Goal: Task Accomplishment & Management: Use online tool/utility

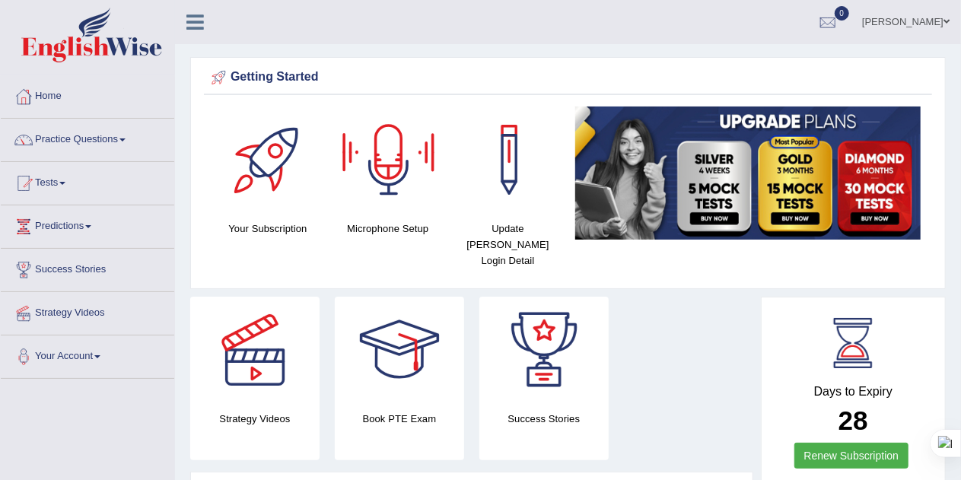
click at [402, 160] on div at bounding box center [389, 160] width 107 height 107
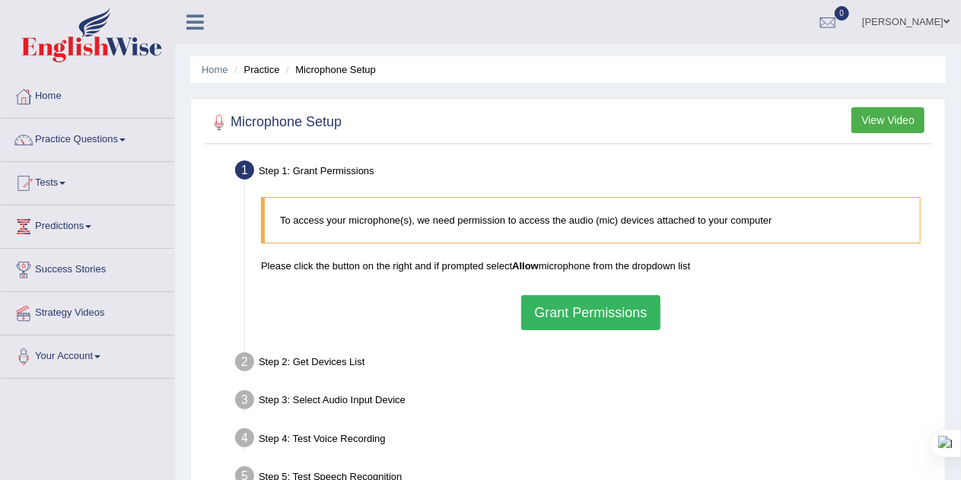
click at [582, 323] on button "Grant Permissions" at bounding box center [590, 312] width 138 height 35
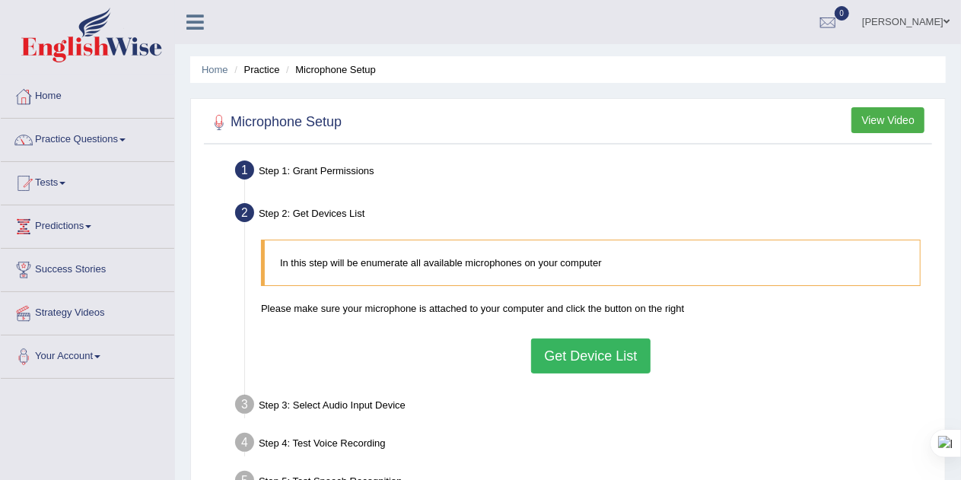
click at [581, 354] on button "Get Device List" at bounding box center [590, 356] width 119 height 35
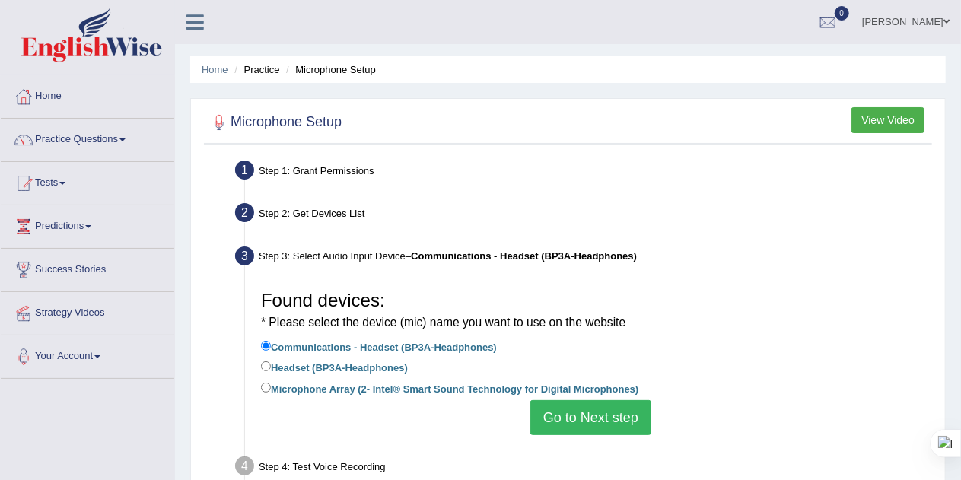
click at [562, 413] on button "Go to Next step" at bounding box center [590, 417] width 121 height 35
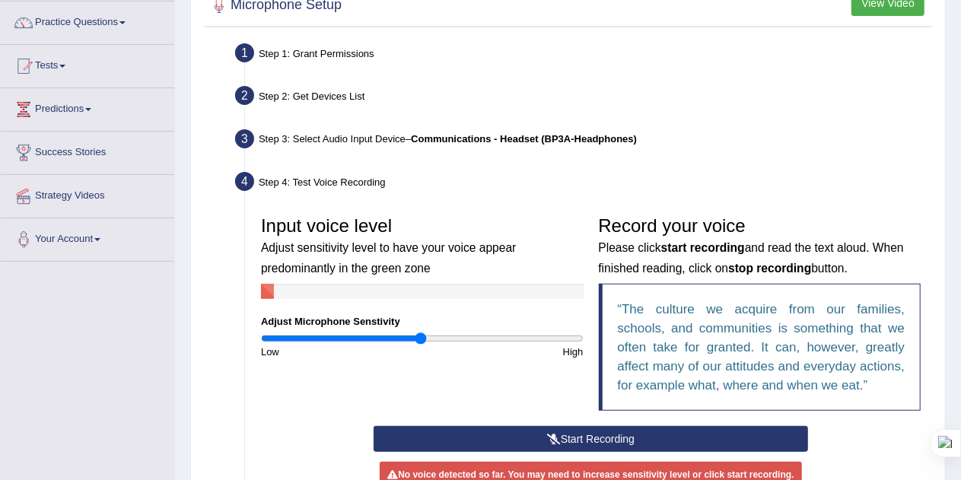
scroll to position [154, 0]
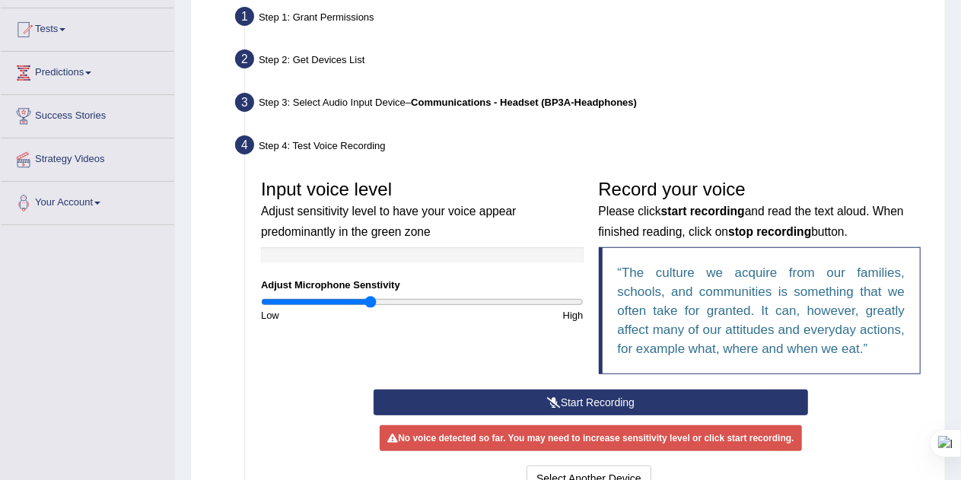
click at [592, 400] on button "Start Recording" at bounding box center [591, 403] width 435 height 26
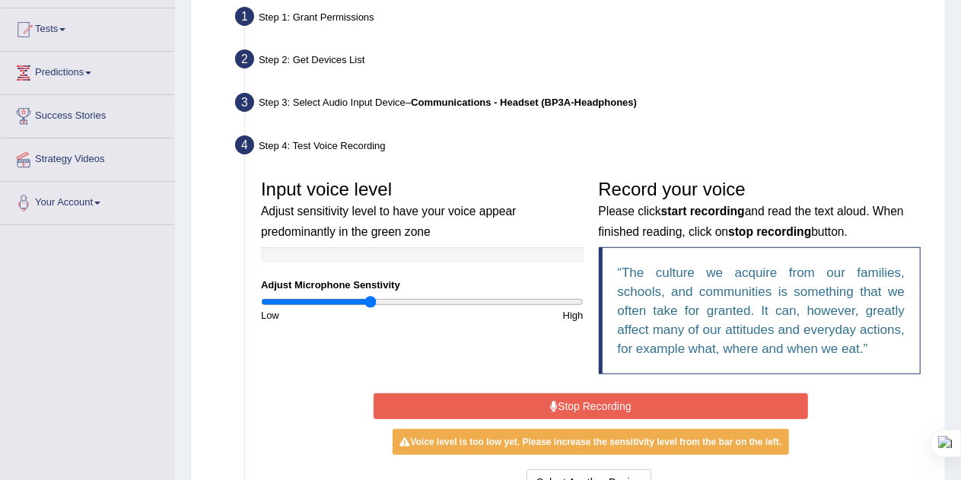
click at [592, 400] on button "Stop Recording" at bounding box center [591, 406] width 435 height 26
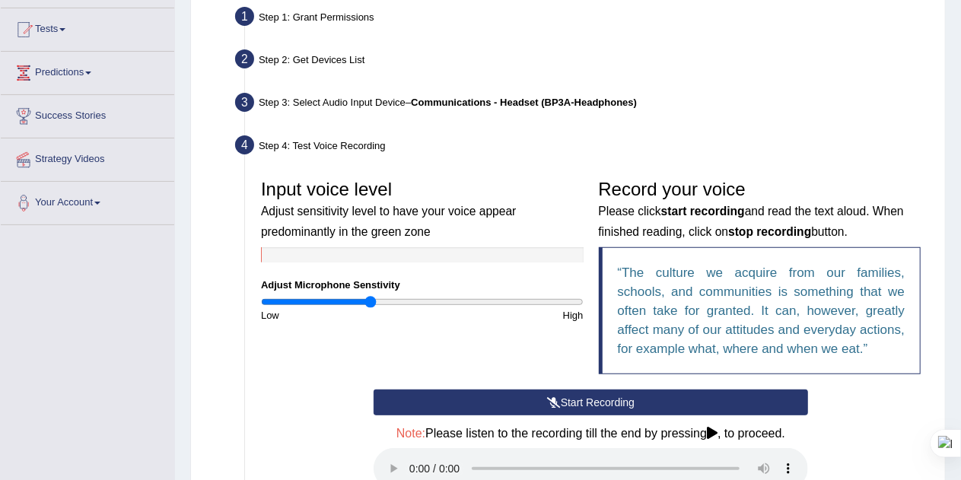
click at [592, 400] on div "Start Recording Stop Recording Note: Please listen to the recording till the en…" at bounding box center [591, 481] width 450 height 183
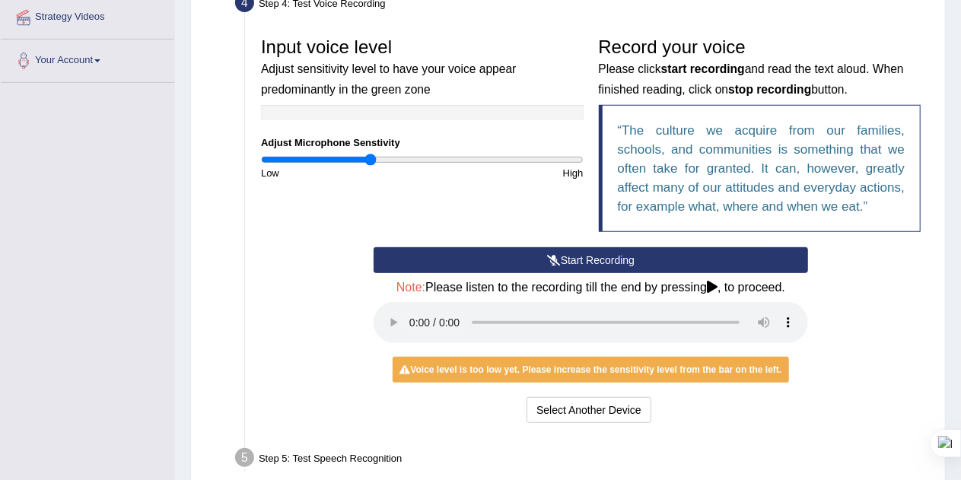
scroll to position [297, 0]
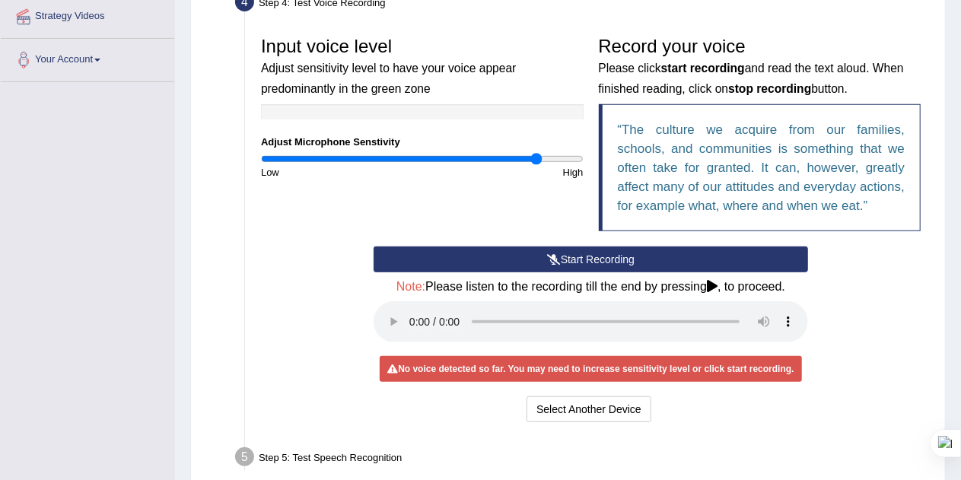
drag, startPoint x: 374, startPoint y: 157, endPoint x: 535, endPoint y: 168, distance: 161.7
click at [535, 165] on input "range" at bounding box center [422, 159] width 323 height 12
click at [462, 262] on button "Start Recording" at bounding box center [591, 260] width 435 height 26
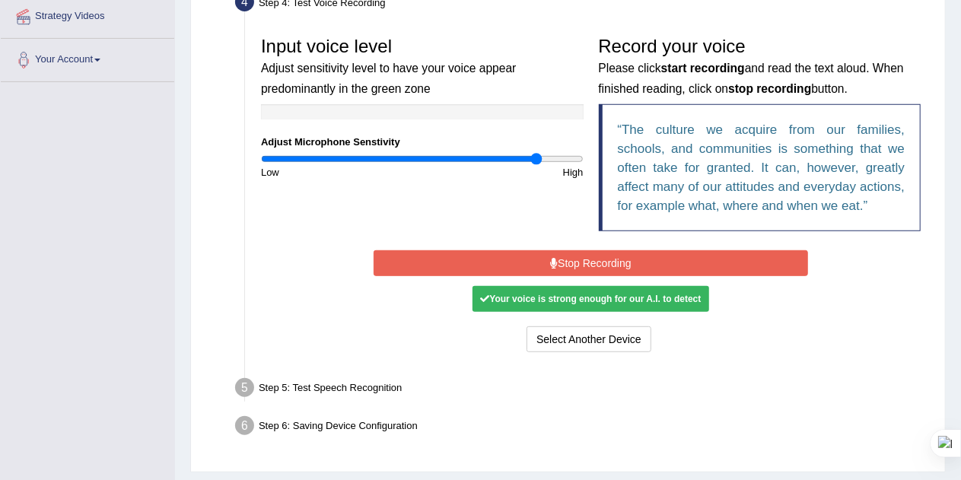
click at [591, 264] on button "Stop Recording" at bounding box center [591, 263] width 435 height 26
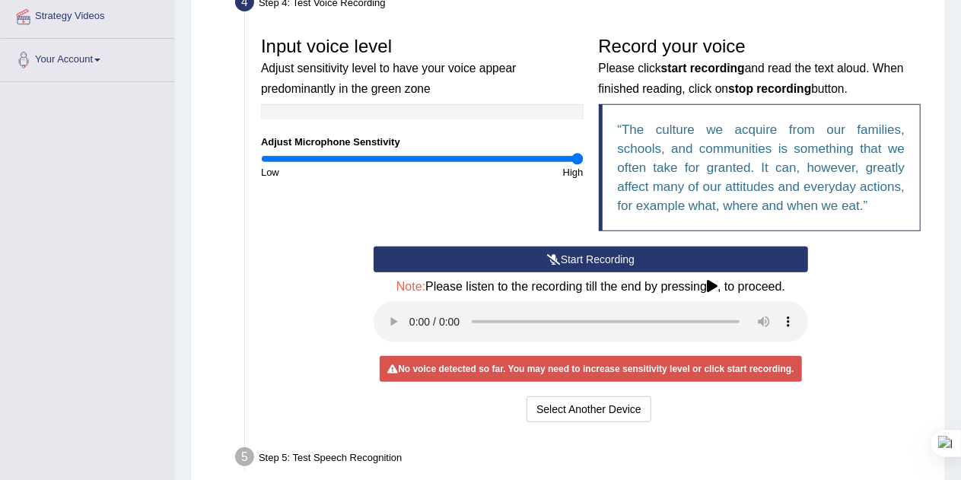
drag, startPoint x: 536, startPoint y: 158, endPoint x: 595, endPoint y: 158, distance: 59.4
click at [584, 158] on input "range" at bounding box center [422, 159] width 323 height 12
drag, startPoint x: 578, startPoint y: 156, endPoint x: 511, endPoint y: 161, distance: 67.1
type input "1.58"
click at [511, 161] on input "range" at bounding box center [422, 159] width 323 height 12
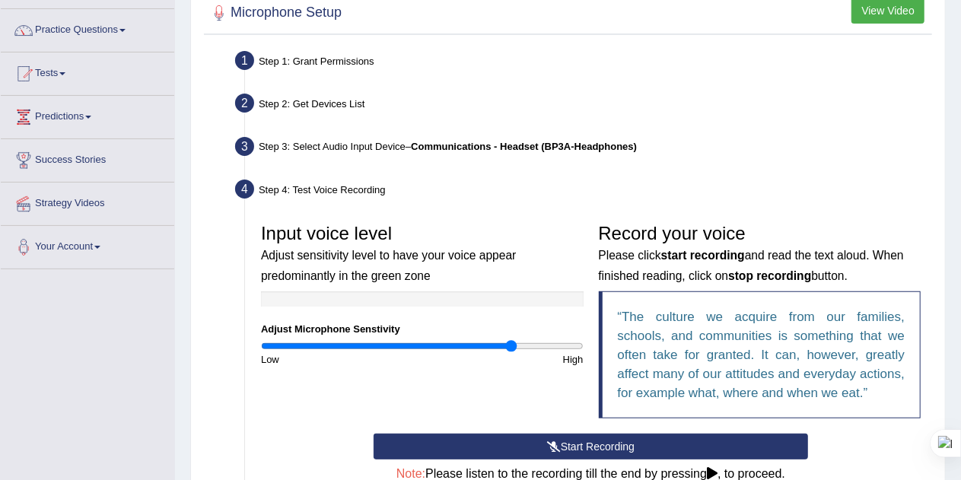
scroll to position [0, 0]
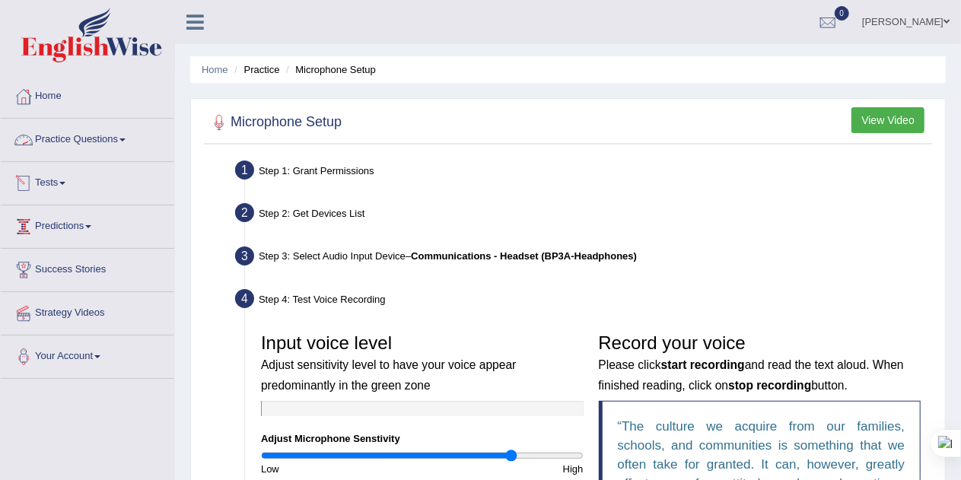
click at [90, 135] on link "Practice Questions" at bounding box center [87, 138] width 173 height 38
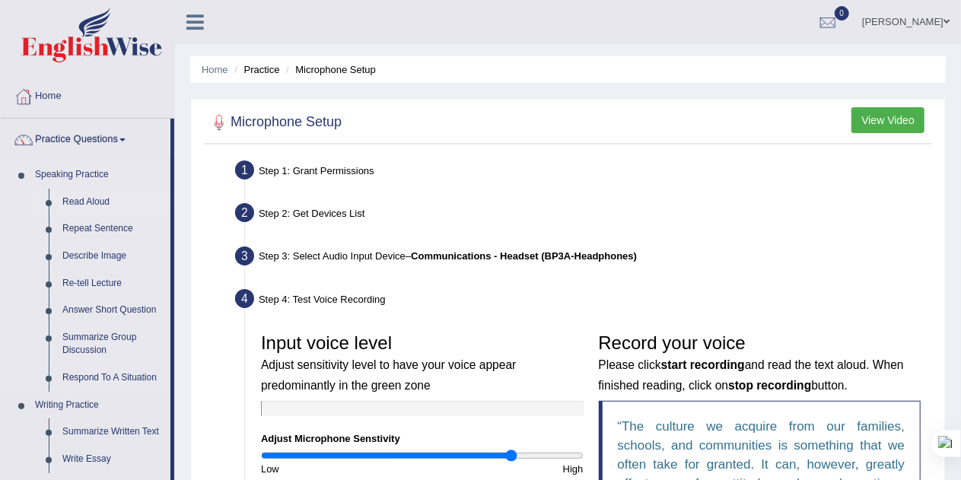
click at [79, 200] on link "Read Aloud" at bounding box center [113, 202] width 115 height 27
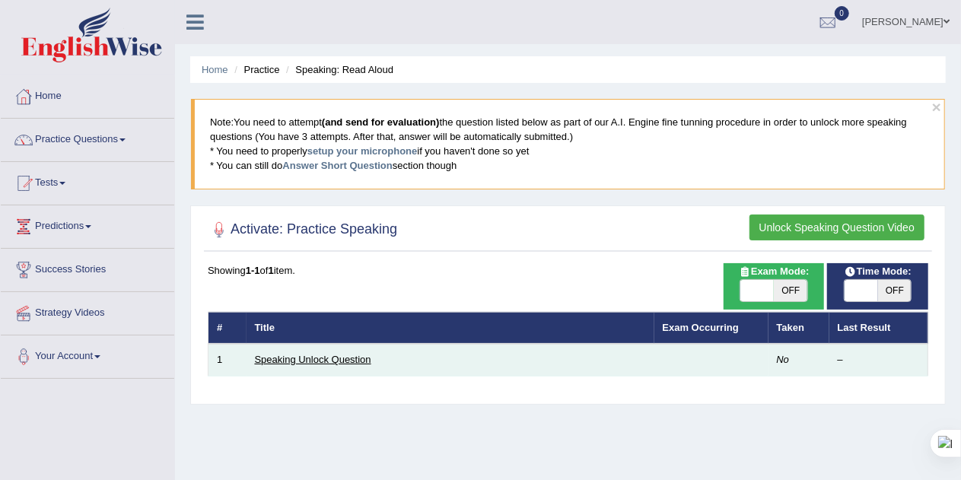
click at [331, 357] on link "Speaking Unlock Question" at bounding box center [313, 359] width 116 height 11
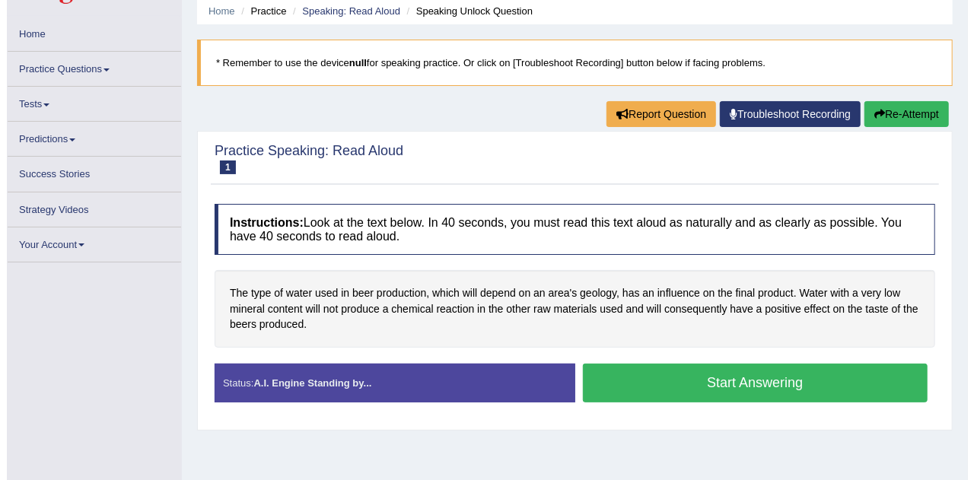
scroll to position [62, 0]
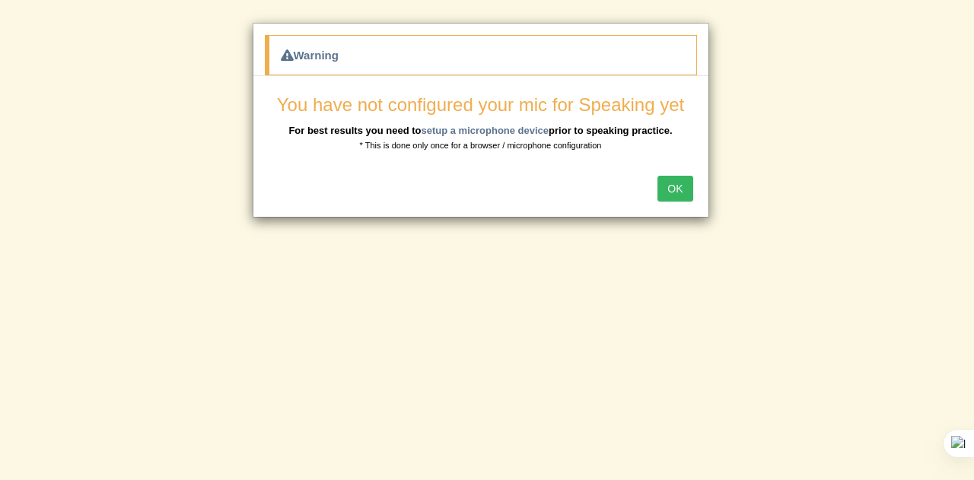
click at [678, 191] on button "OK" at bounding box center [674, 189] width 35 height 26
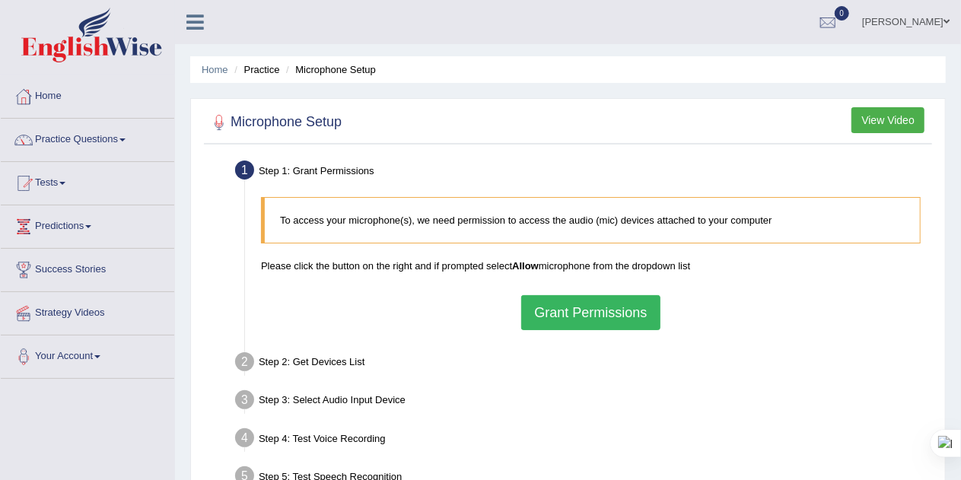
click at [559, 306] on button "Grant Permissions" at bounding box center [590, 312] width 138 height 35
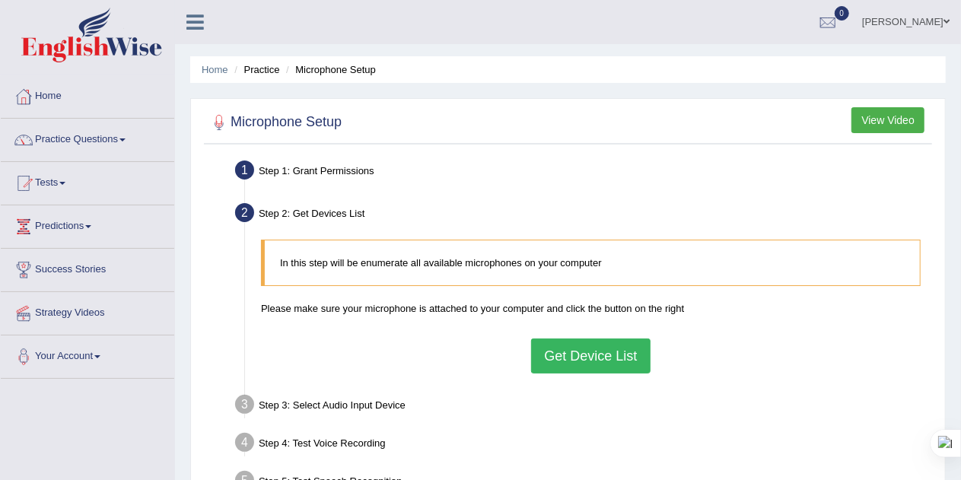
click at [577, 347] on button "Get Device List" at bounding box center [590, 356] width 119 height 35
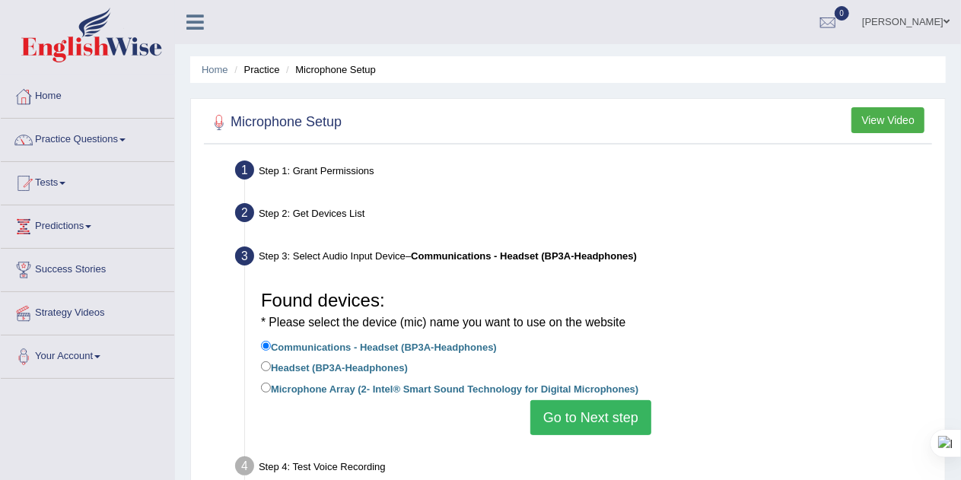
click at [580, 408] on button "Go to Next step" at bounding box center [590, 417] width 121 height 35
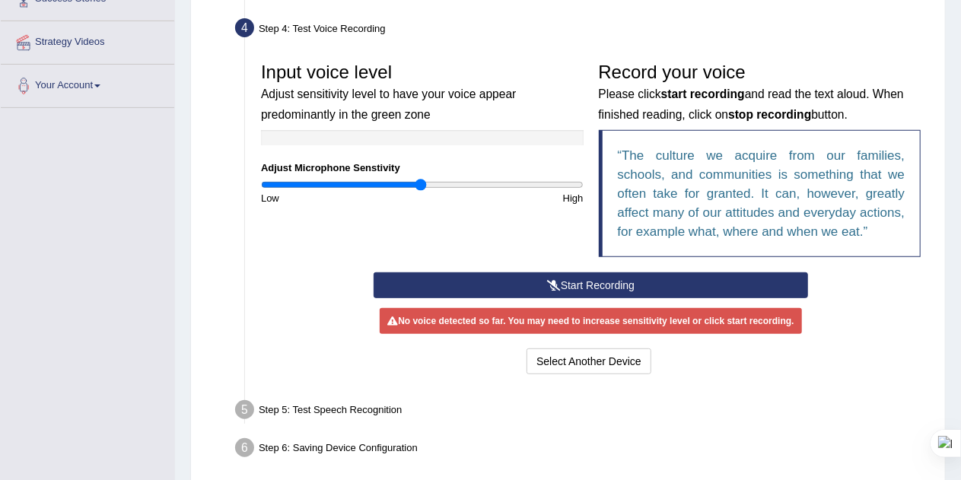
scroll to position [295, 0]
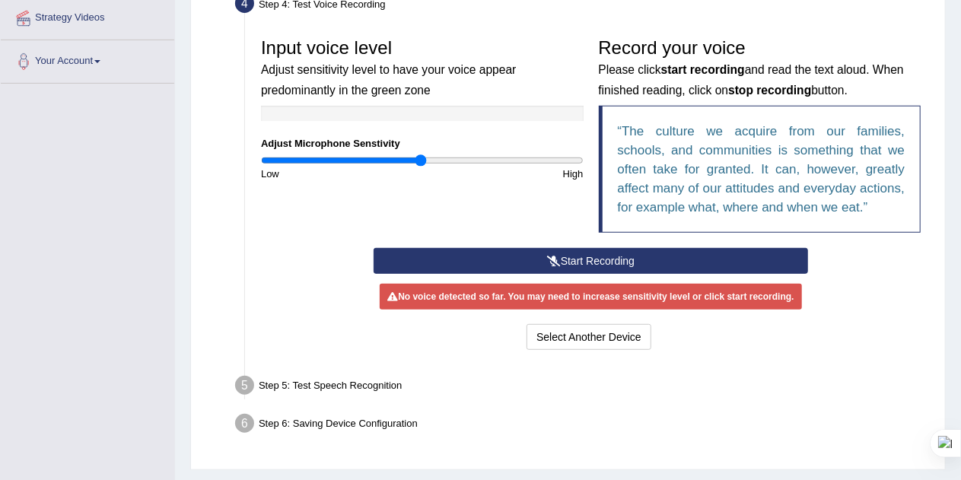
click at [510, 259] on button "Start Recording" at bounding box center [591, 261] width 435 height 26
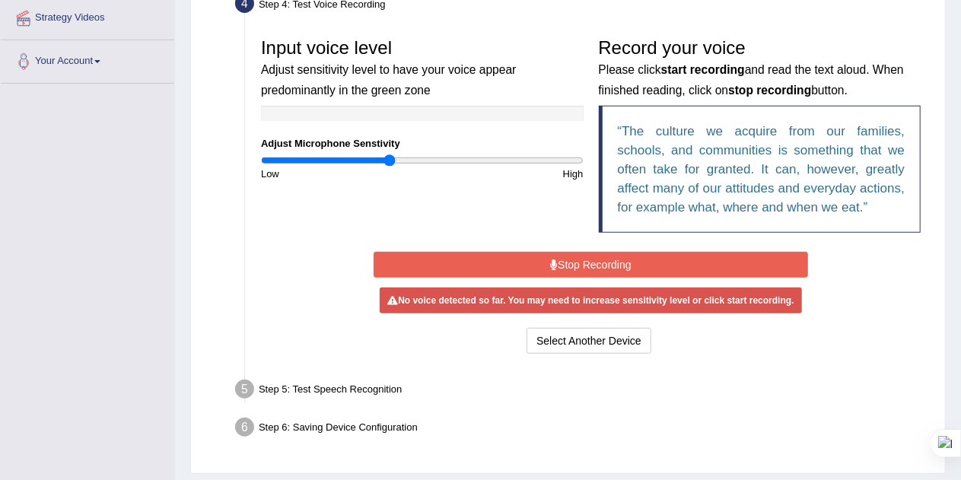
drag, startPoint x: 423, startPoint y: 161, endPoint x: 390, endPoint y: 158, distance: 33.6
click at [390, 158] on input "range" at bounding box center [422, 160] width 323 height 12
click at [578, 262] on button "Stop Recording" at bounding box center [591, 265] width 435 height 26
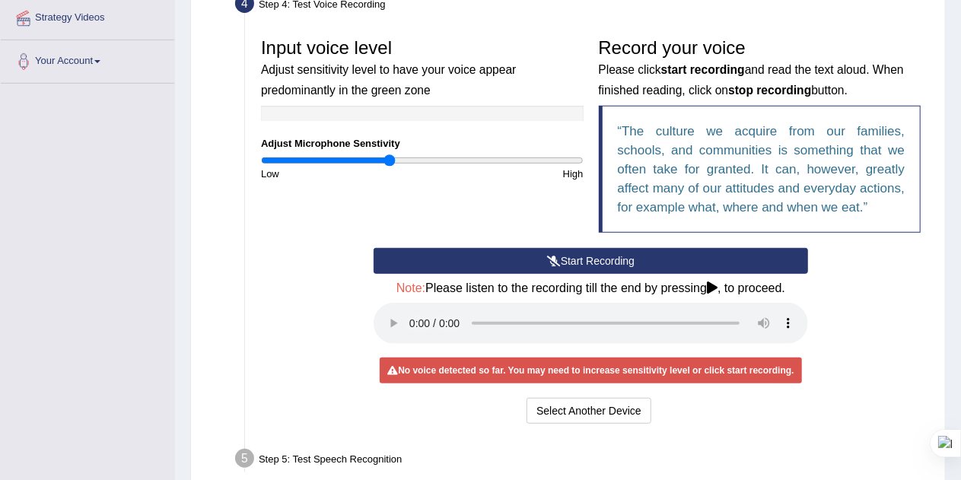
click at [578, 262] on button "Start Recording" at bounding box center [591, 261] width 435 height 26
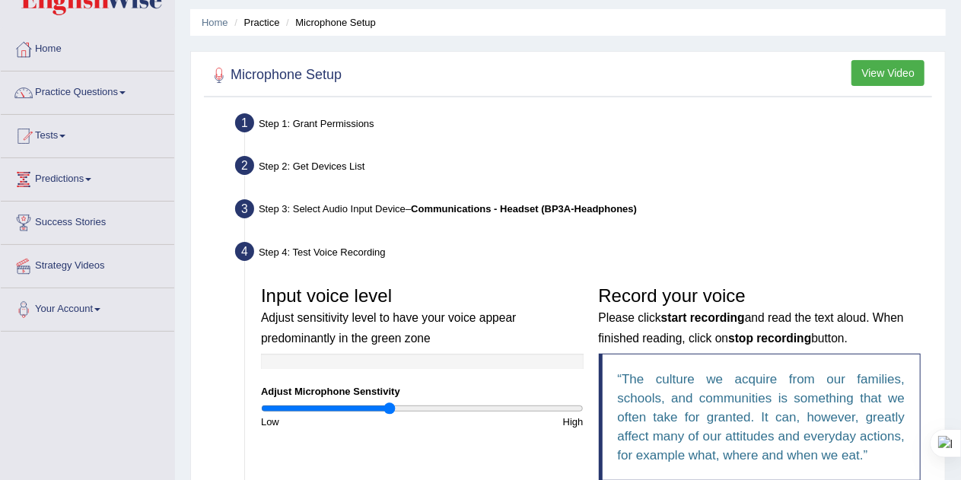
scroll to position [55, 0]
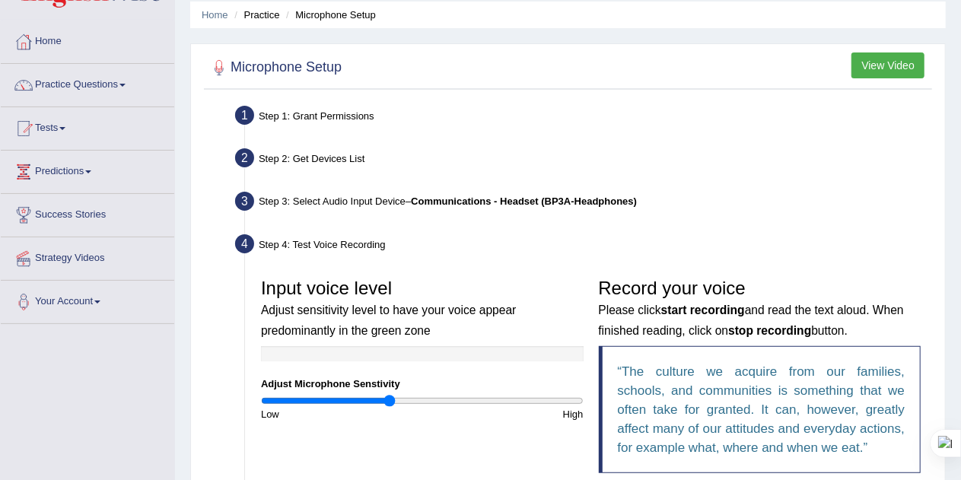
click at [358, 240] on div "Step 4: Test Voice Recording" at bounding box center [583, 246] width 710 height 33
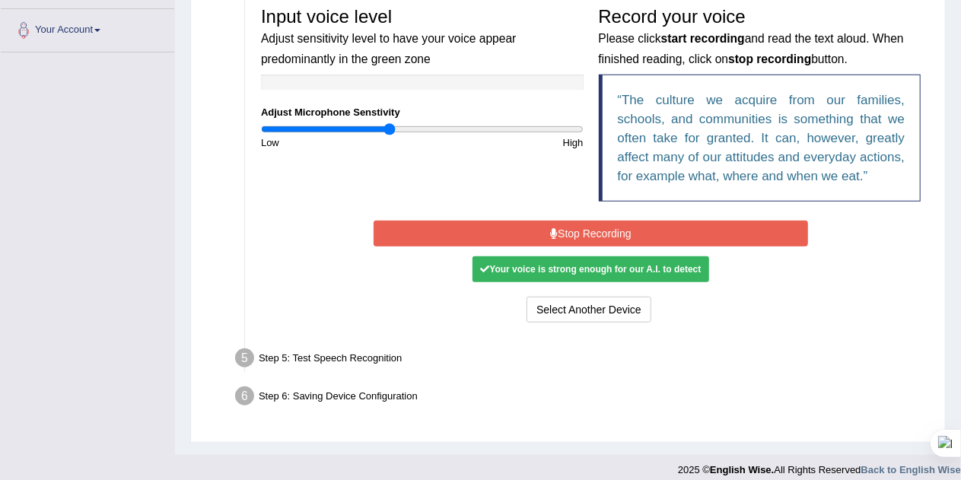
scroll to position [329, 0]
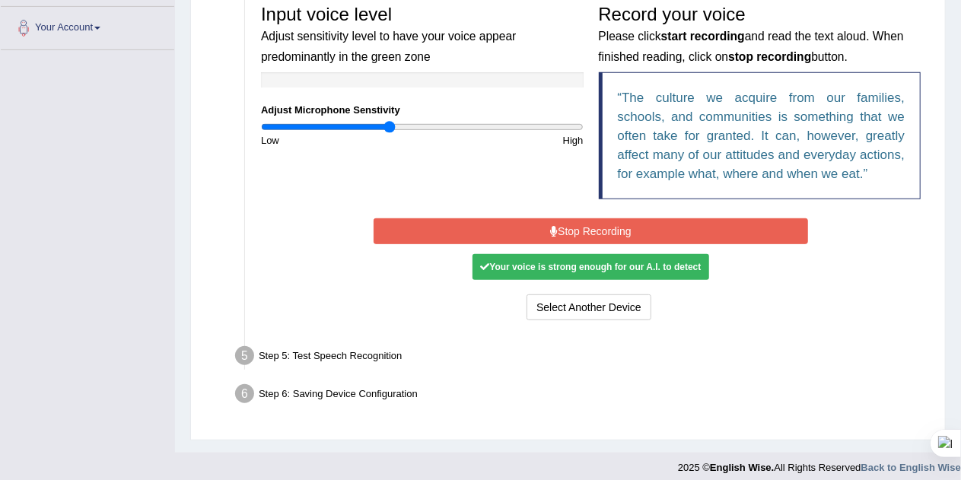
click at [635, 228] on button "Stop Recording" at bounding box center [591, 231] width 435 height 26
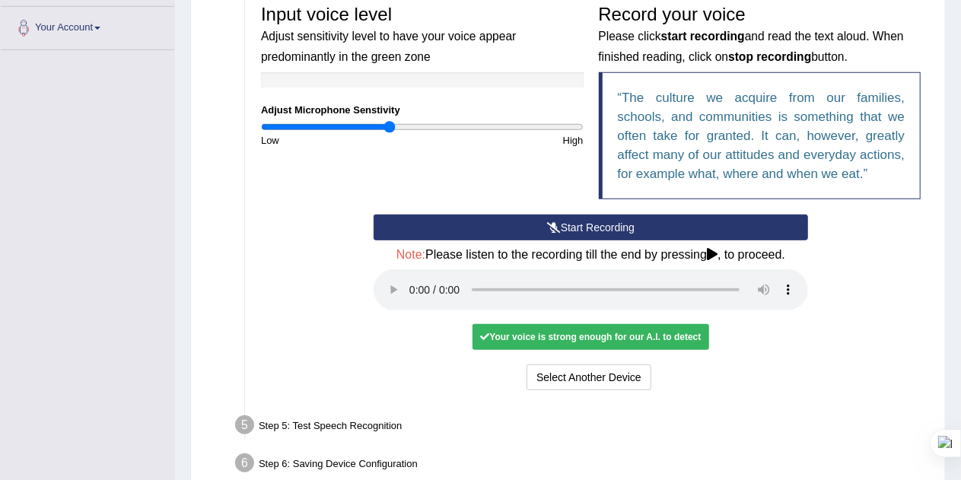
click at [633, 336] on div "Your voice is strong enough for our A.I. to detect" at bounding box center [591, 337] width 236 height 26
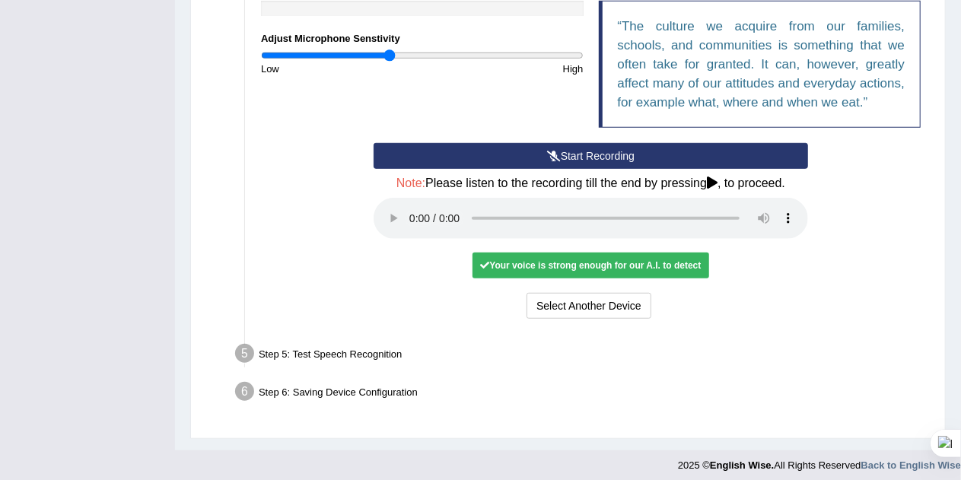
scroll to position [406, 0]
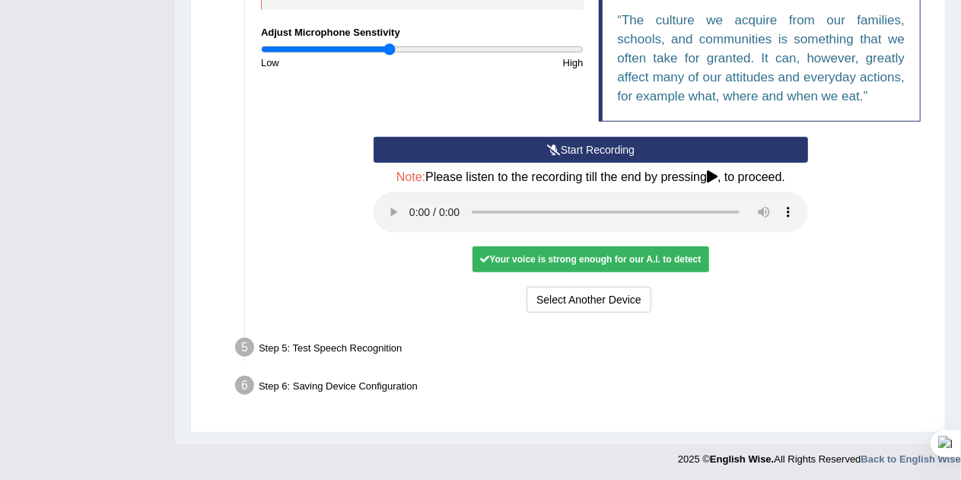
click at [346, 343] on div "Step 5: Test Speech Recognition" at bounding box center [583, 349] width 710 height 33
click at [583, 288] on button "Select Another Device" at bounding box center [589, 300] width 125 height 26
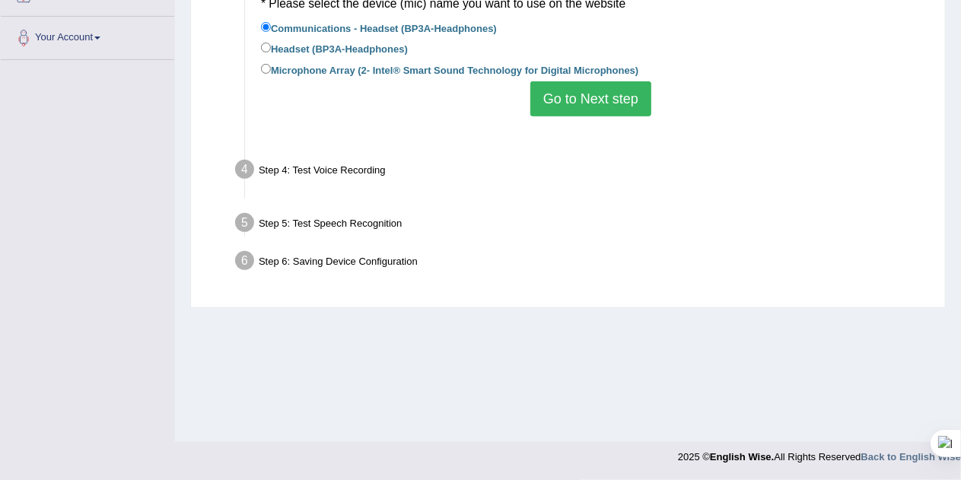
scroll to position [318, 0]
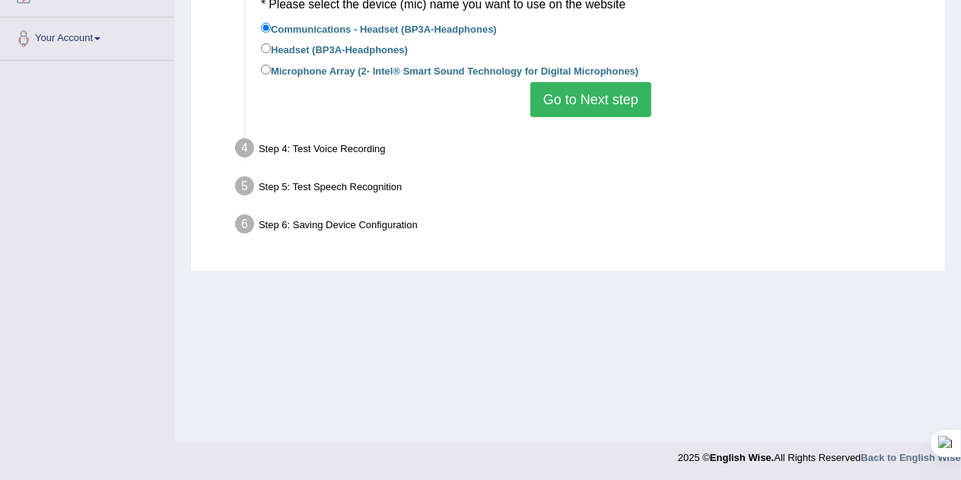
click at [584, 97] on button "Go to Next step" at bounding box center [590, 99] width 121 height 35
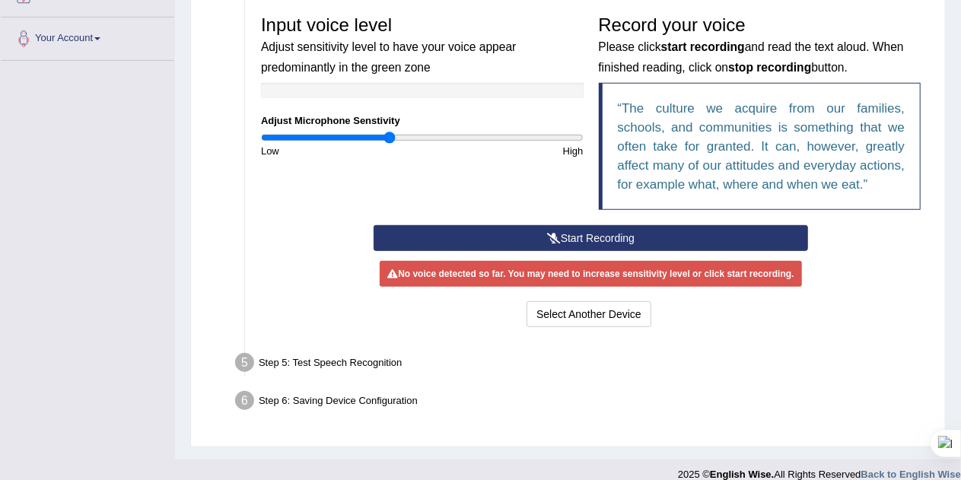
click at [323, 358] on div "Step 5: Test Speech Recognition" at bounding box center [583, 365] width 710 height 33
click at [563, 241] on button "Start Recording" at bounding box center [591, 238] width 435 height 26
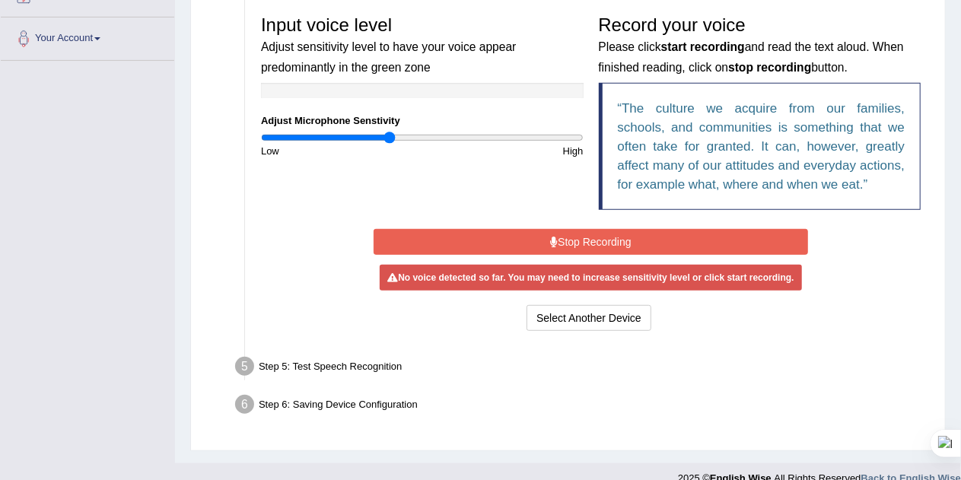
click at [563, 241] on button "Stop Recording" at bounding box center [591, 242] width 435 height 26
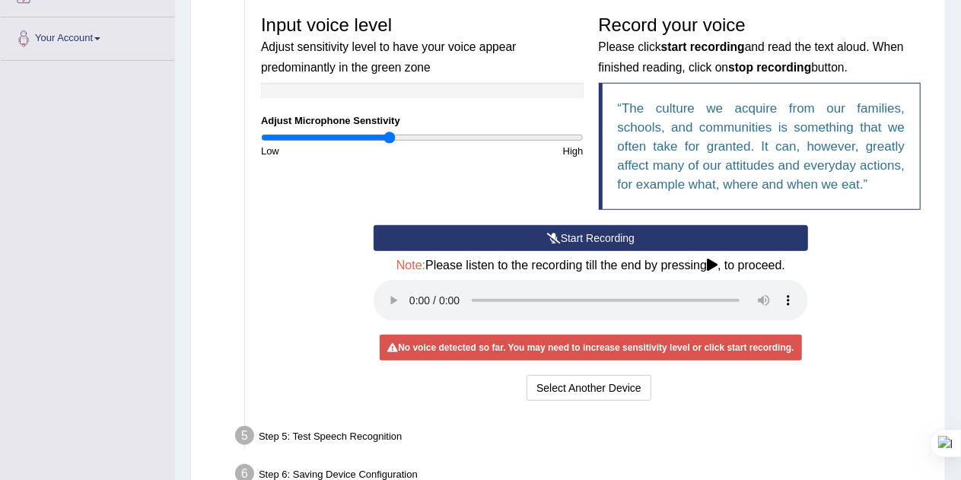
click at [533, 233] on button "Start Recording" at bounding box center [591, 238] width 435 height 26
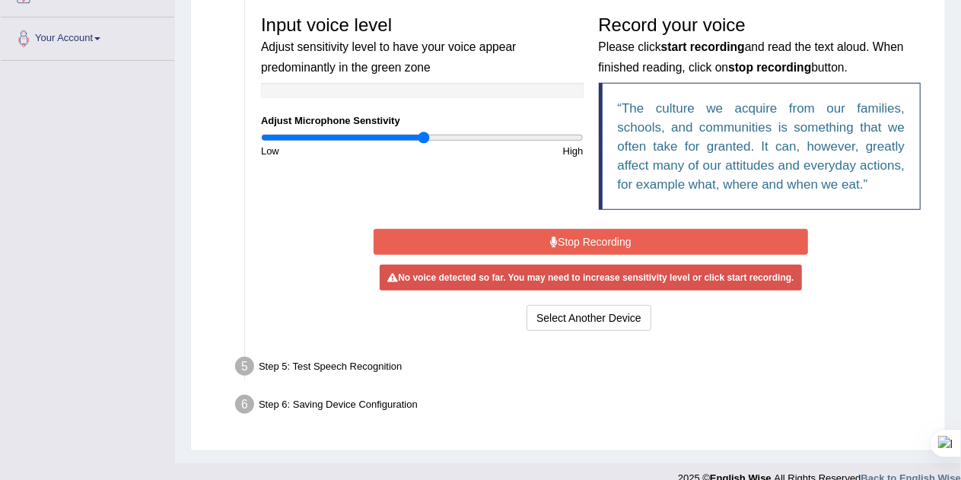
drag, startPoint x: 390, startPoint y: 138, endPoint x: 425, endPoint y: 142, distance: 34.5
type input "1.02"
click at [425, 142] on input "range" at bounding box center [422, 138] width 323 height 12
click at [568, 225] on div "Start Recording Stop Recording Note: Please listen to the recording till the en…" at bounding box center [591, 280] width 450 height 110
click at [570, 232] on button "Stop Recording" at bounding box center [591, 242] width 435 height 26
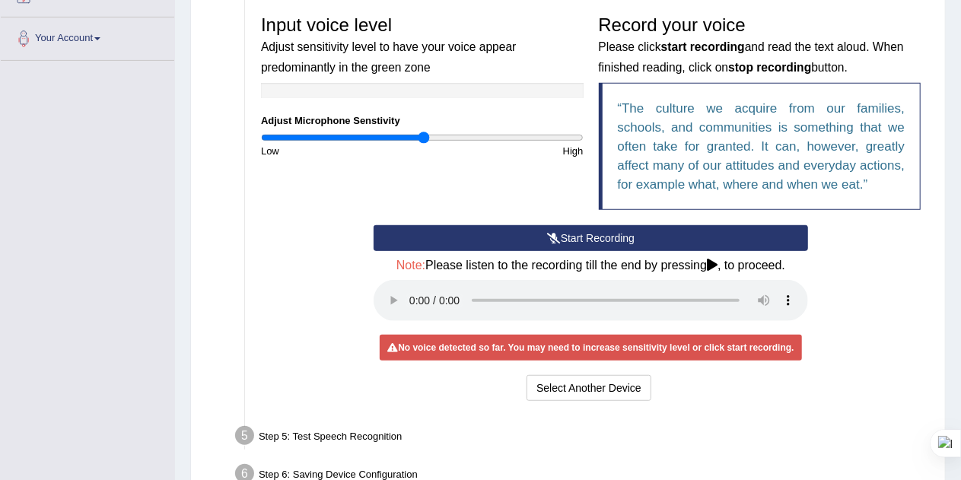
click at [570, 232] on button "Start Recording" at bounding box center [591, 238] width 435 height 26
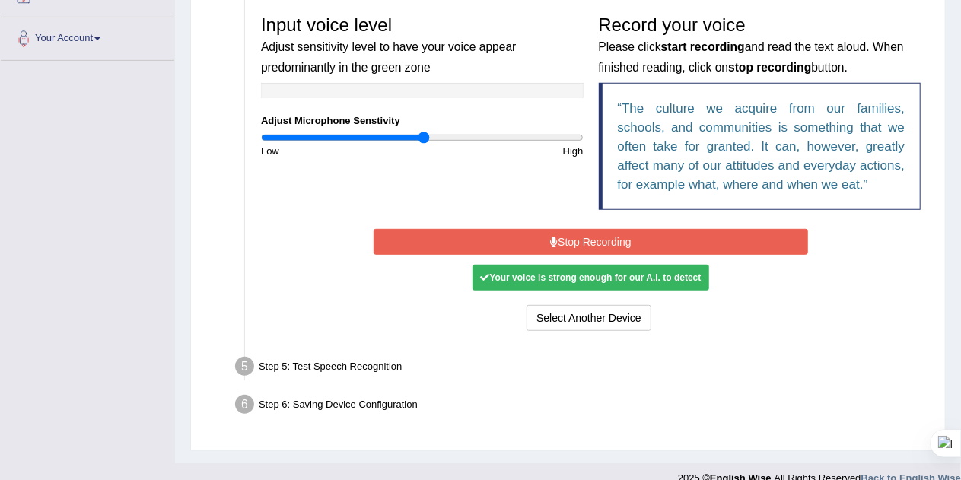
click at [638, 234] on button "Stop Recording" at bounding box center [591, 242] width 435 height 26
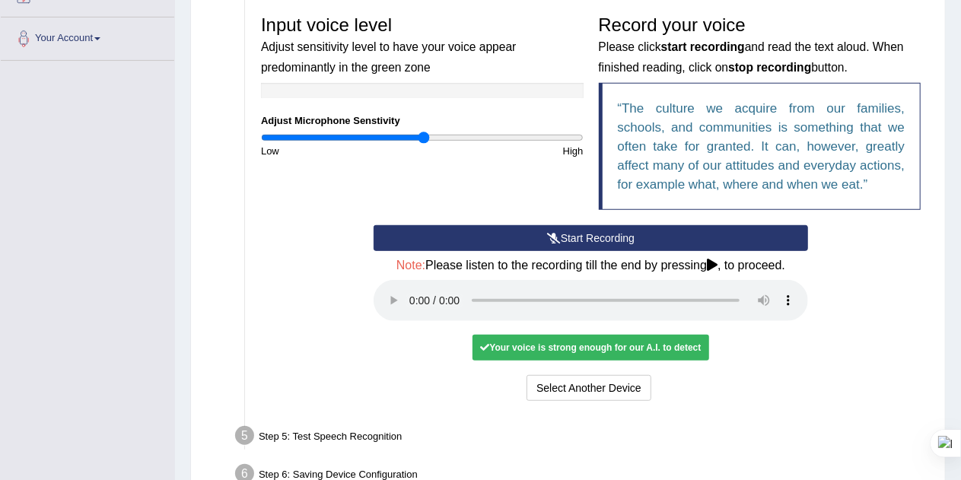
click at [587, 240] on button "Start Recording" at bounding box center [591, 238] width 435 height 26
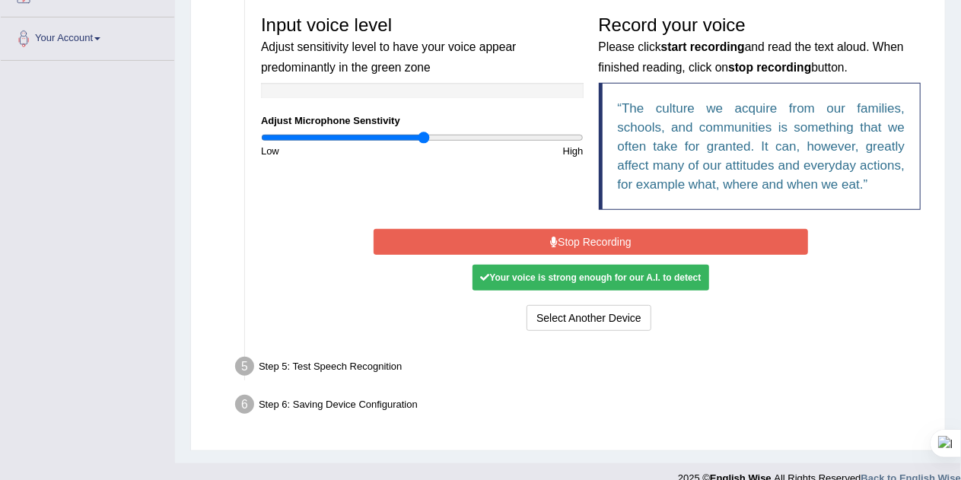
click at [565, 240] on button "Stop Recording" at bounding box center [591, 242] width 435 height 26
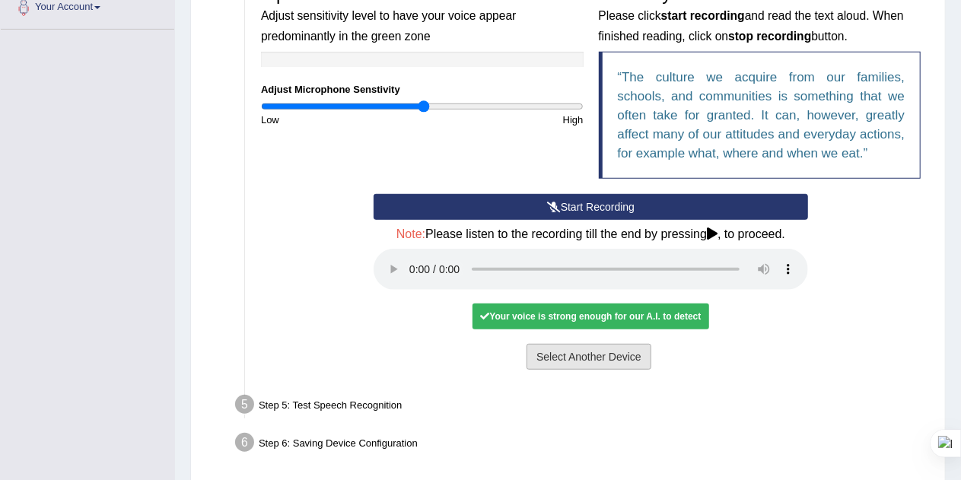
scroll to position [406, 0]
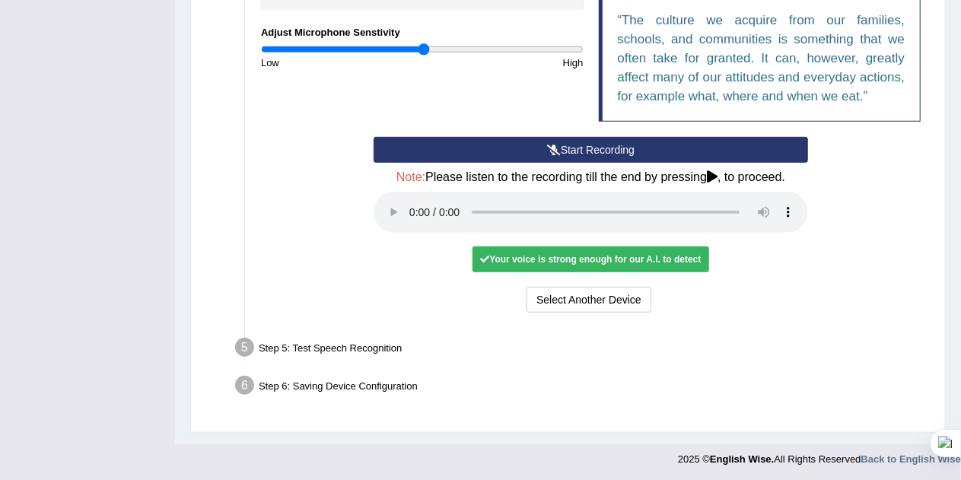
click at [711, 174] on icon at bounding box center [712, 176] width 11 height 12
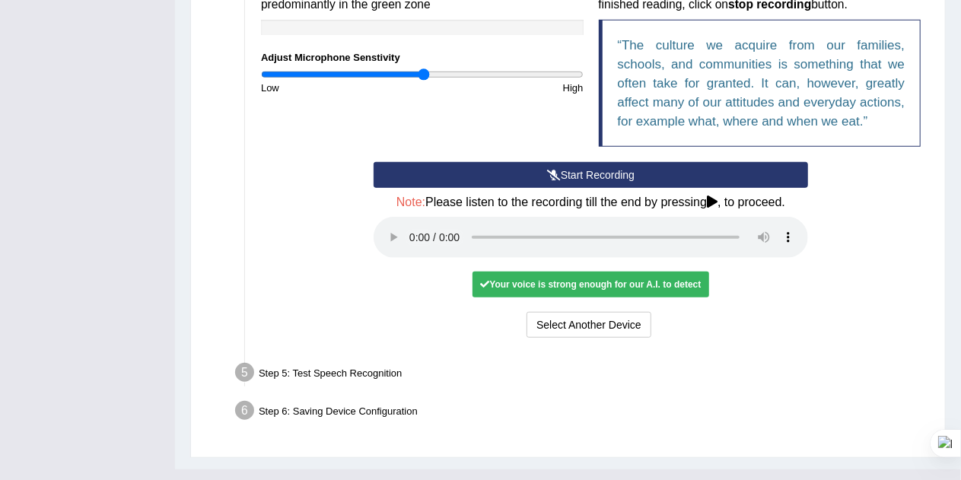
scroll to position [400, 0]
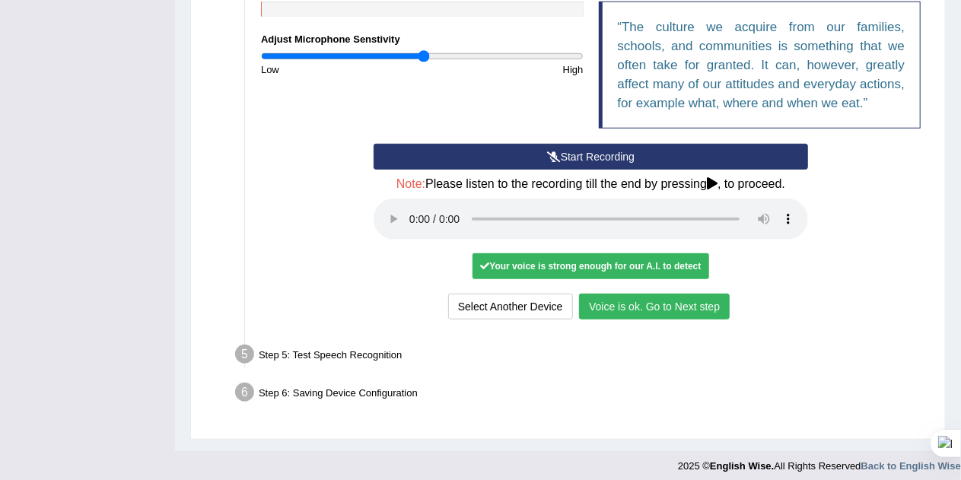
click at [649, 306] on button "Voice is ok. Go to Next step" at bounding box center [654, 307] width 151 height 26
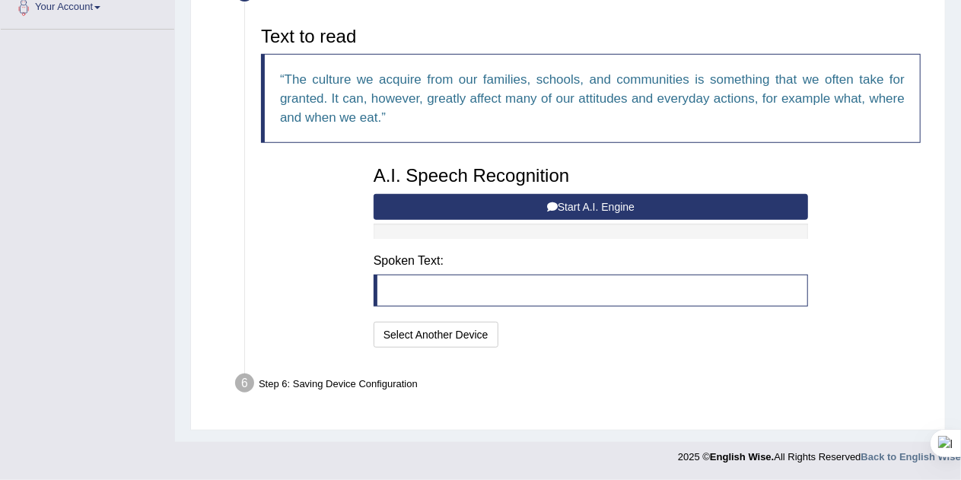
scroll to position [346, 0]
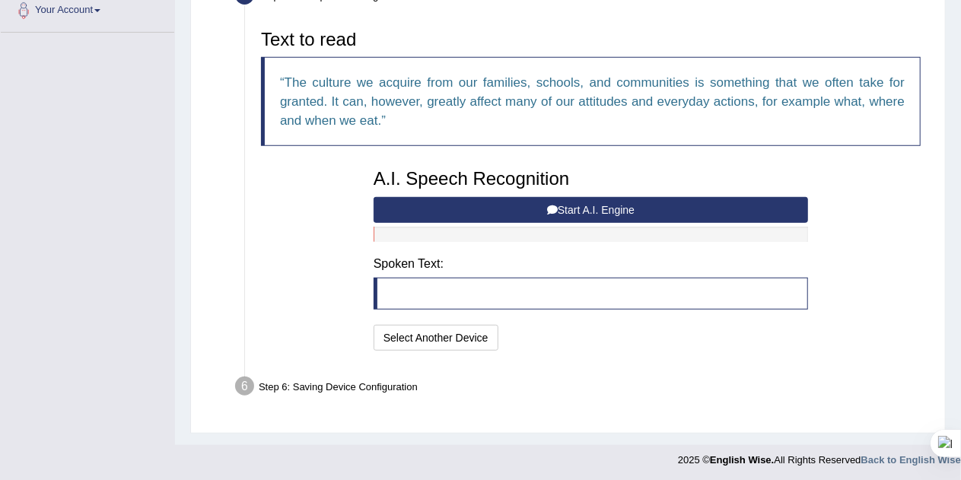
click at [603, 202] on button "Start A.I. Engine" at bounding box center [591, 210] width 435 height 26
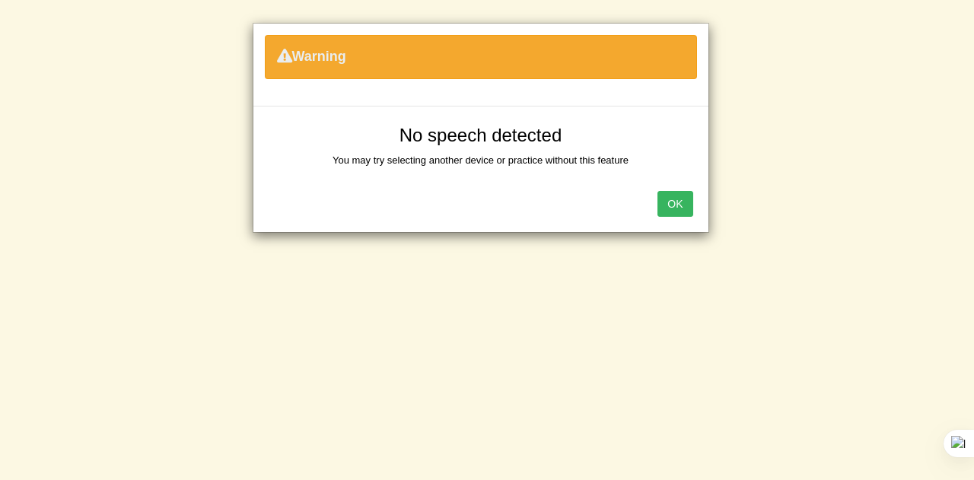
click at [676, 207] on button "OK" at bounding box center [674, 204] width 35 height 26
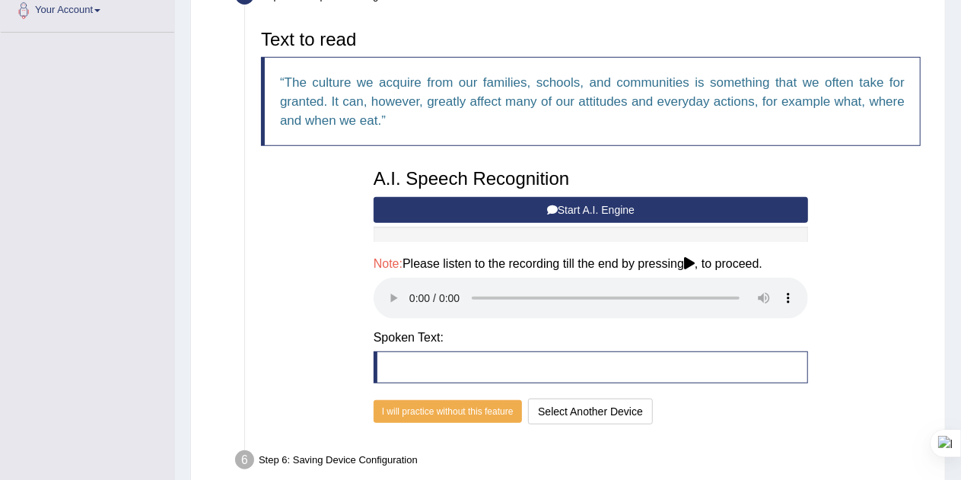
click at [527, 203] on button "Start A.I. Engine" at bounding box center [591, 210] width 435 height 26
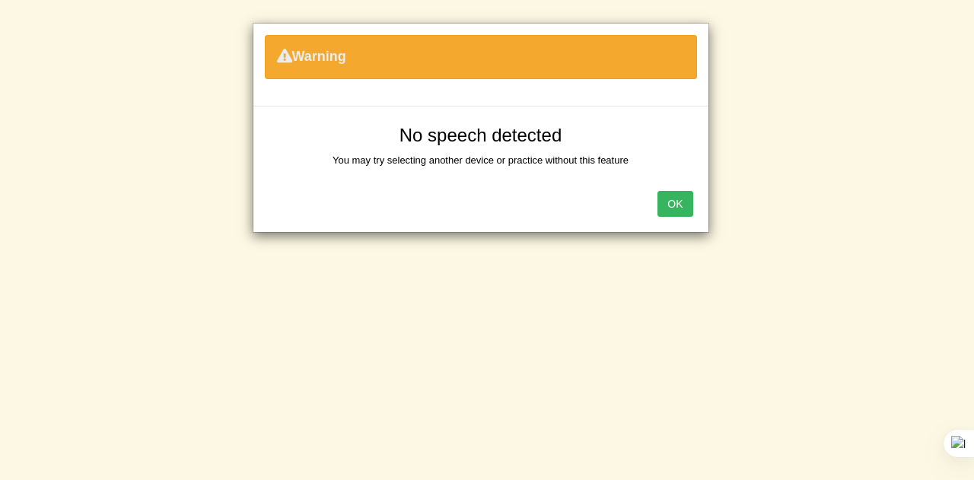
click at [693, 202] on div "OK" at bounding box center [480, 205] width 455 height 53
click at [681, 204] on button "OK" at bounding box center [674, 204] width 35 height 26
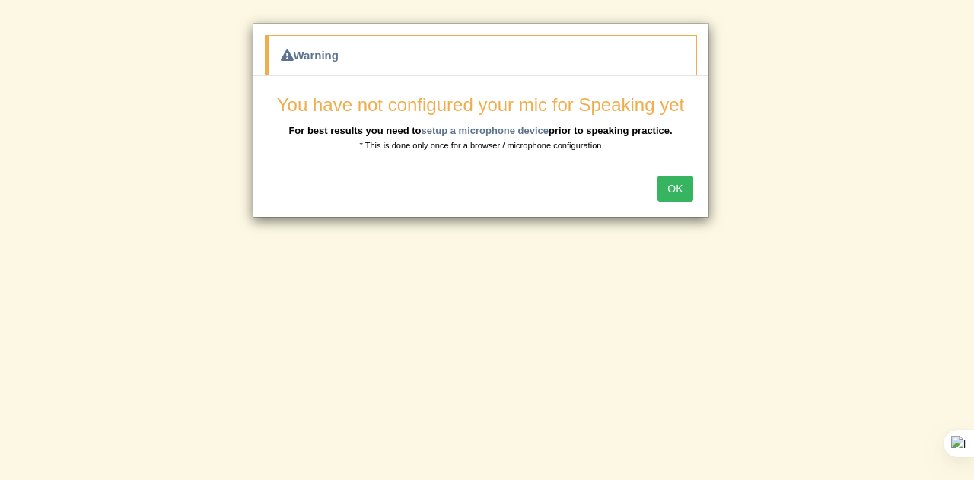
click at [667, 186] on button "OK" at bounding box center [674, 189] width 35 height 26
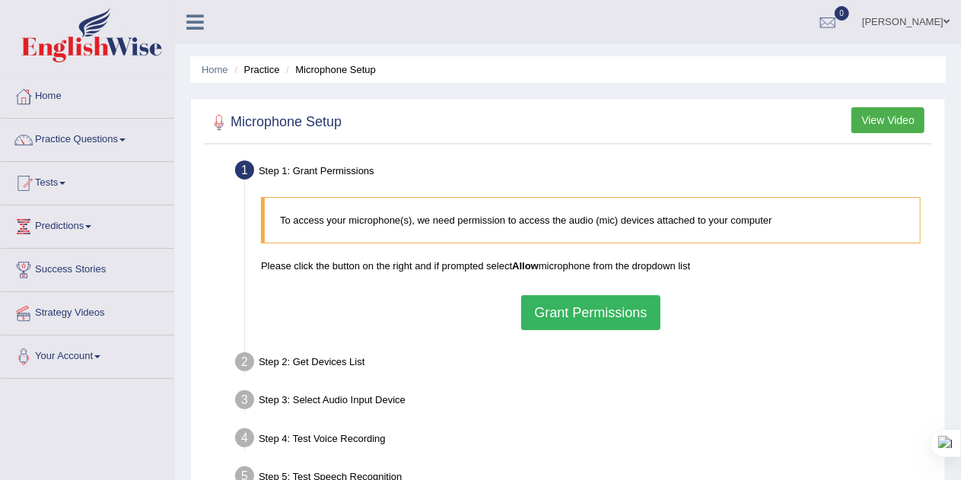
click at [595, 310] on button "Grant Permissions" at bounding box center [590, 312] width 138 height 35
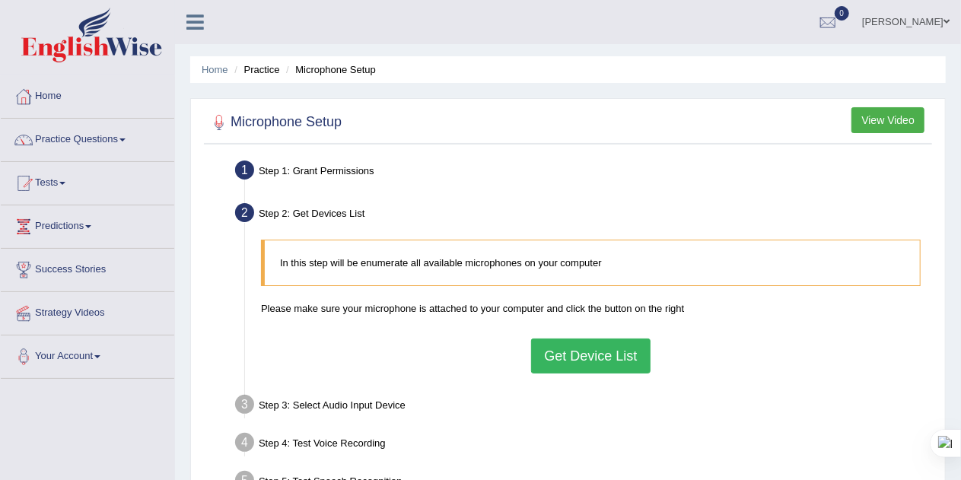
click at [584, 351] on button "Get Device List" at bounding box center [590, 356] width 119 height 35
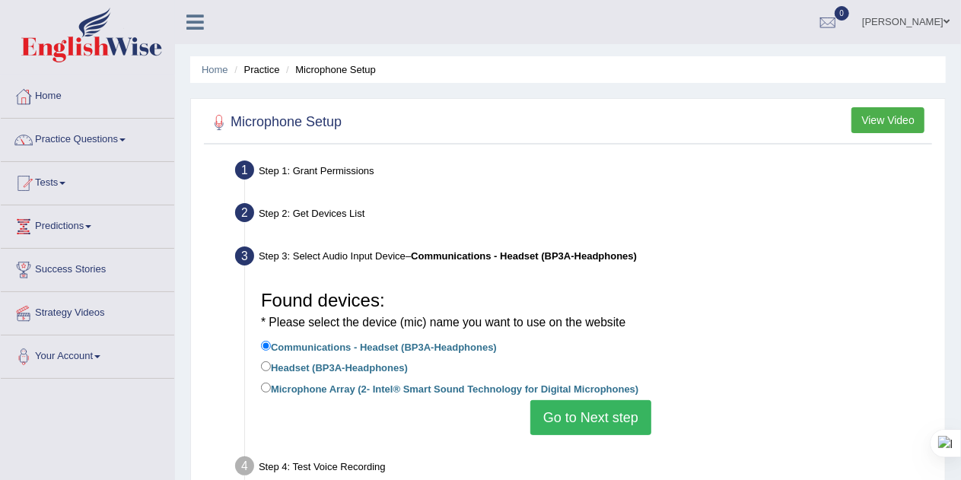
click at [562, 419] on button "Go to Next step" at bounding box center [590, 417] width 121 height 35
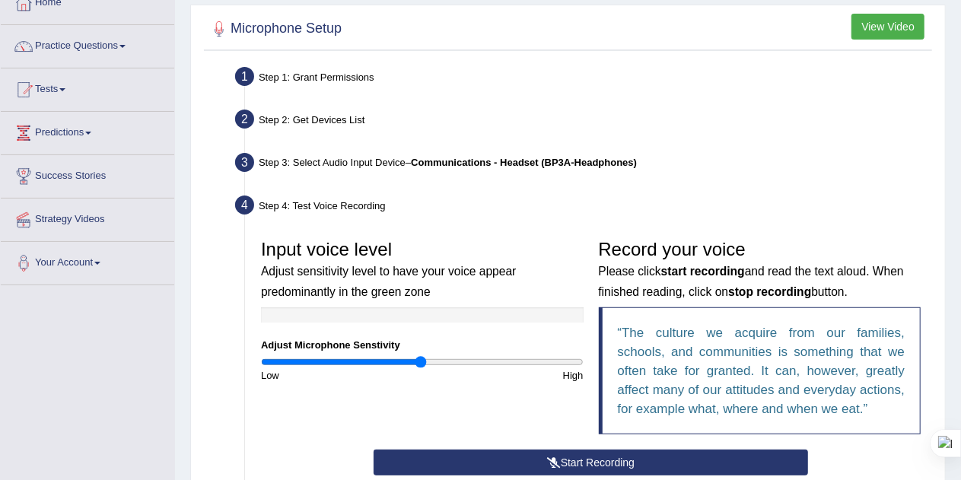
scroll to position [158, 0]
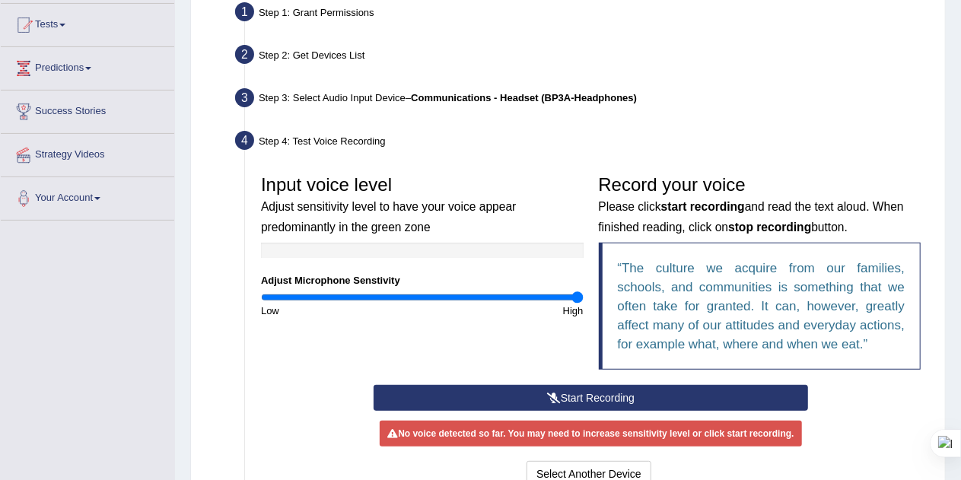
drag, startPoint x: 420, startPoint y: 298, endPoint x: 635, endPoint y: 309, distance: 214.9
click at [584, 304] on input "range" at bounding box center [422, 297] width 323 height 12
click at [566, 391] on button "Start Recording" at bounding box center [591, 398] width 435 height 26
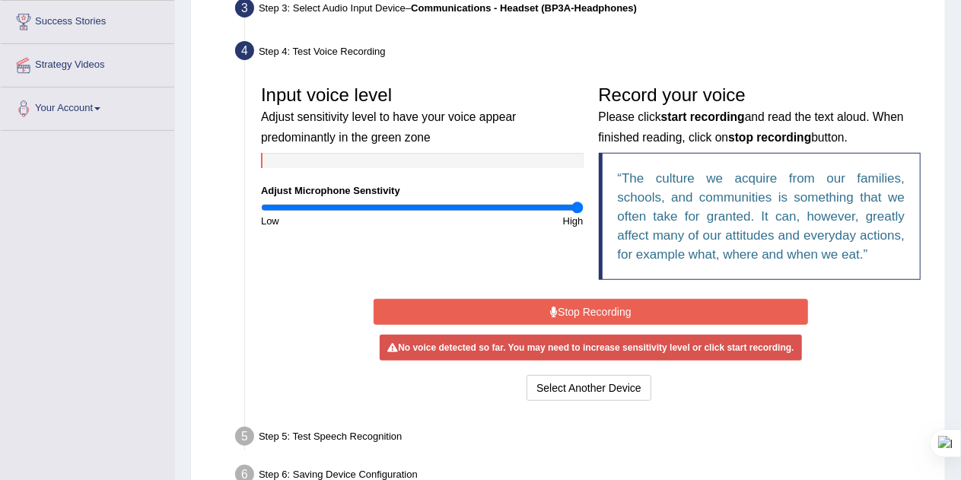
scroll to position [250, 0]
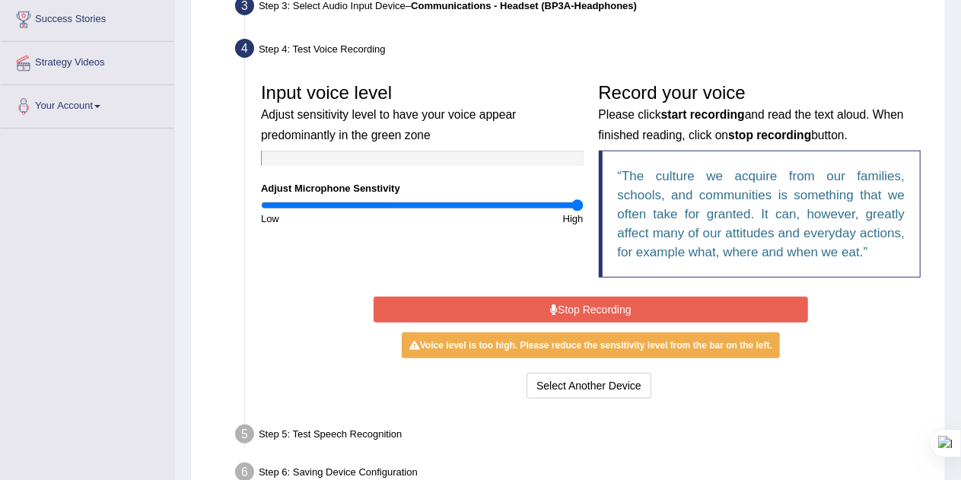
click at [603, 313] on button "Stop Recording" at bounding box center [591, 310] width 435 height 26
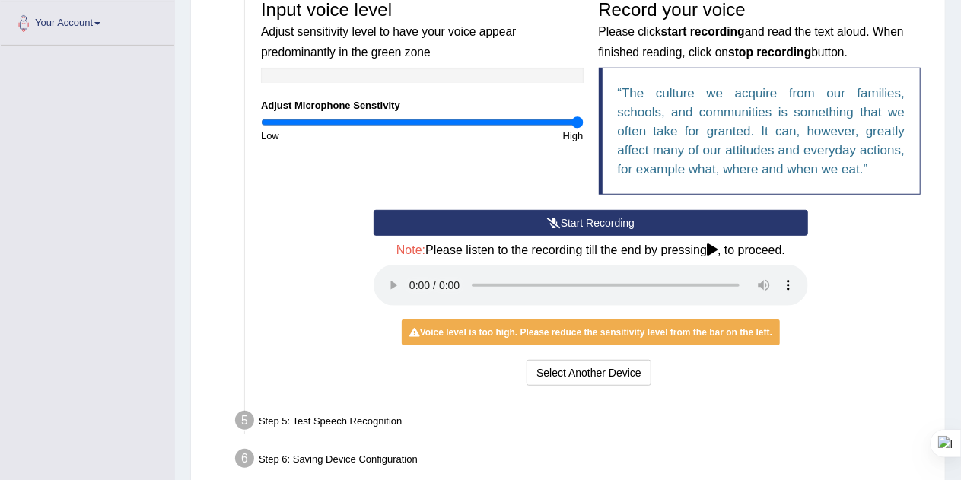
scroll to position [338, 0]
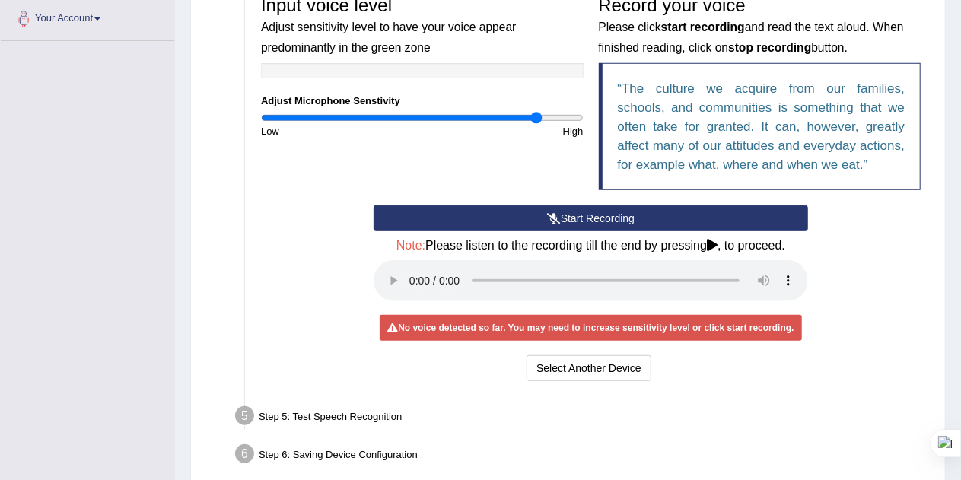
drag, startPoint x: 578, startPoint y: 118, endPoint x: 537, endPoint y: 115, distance: 41.2
click at [537, 115] on input "range" at bounding box center [422, 118] width 323 height 12
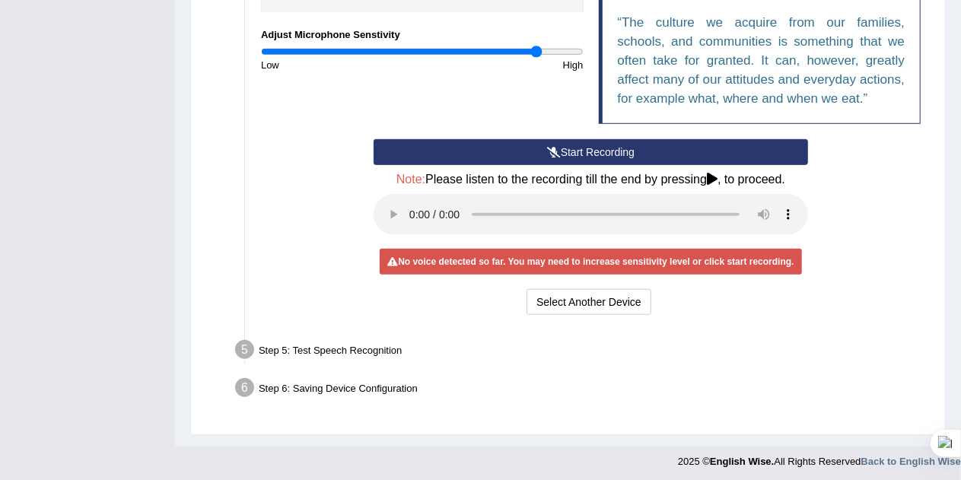
scroll to position [406, 0]
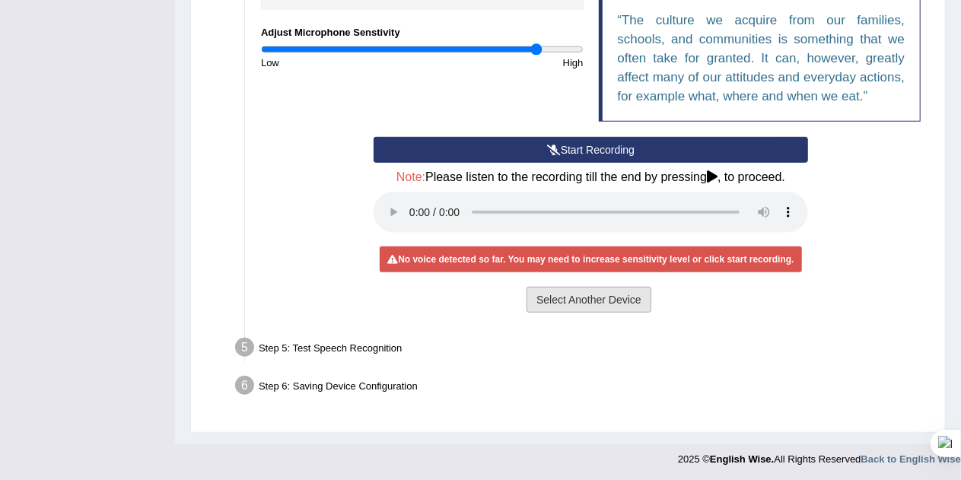
click at [586, 296] on button "Select Another Device" at bounding box center [589, 300] width 125 height 26
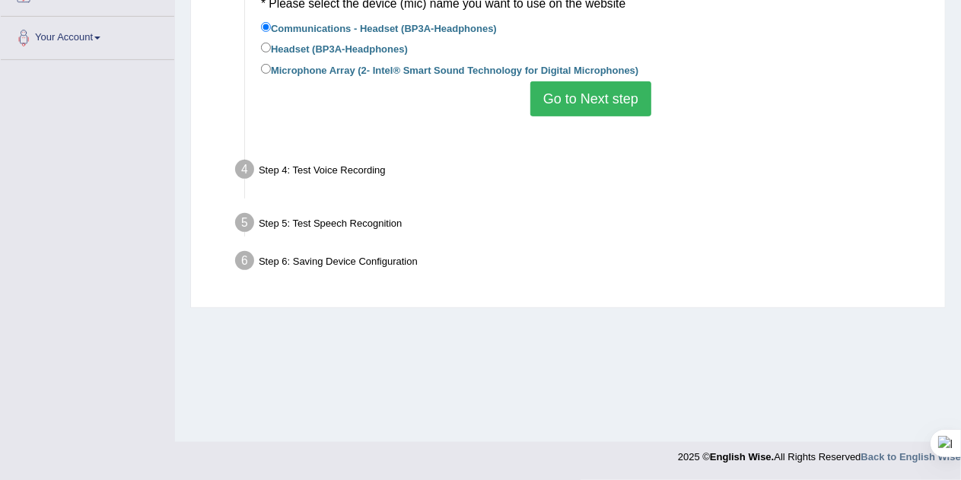
scroll to position [318, 0]
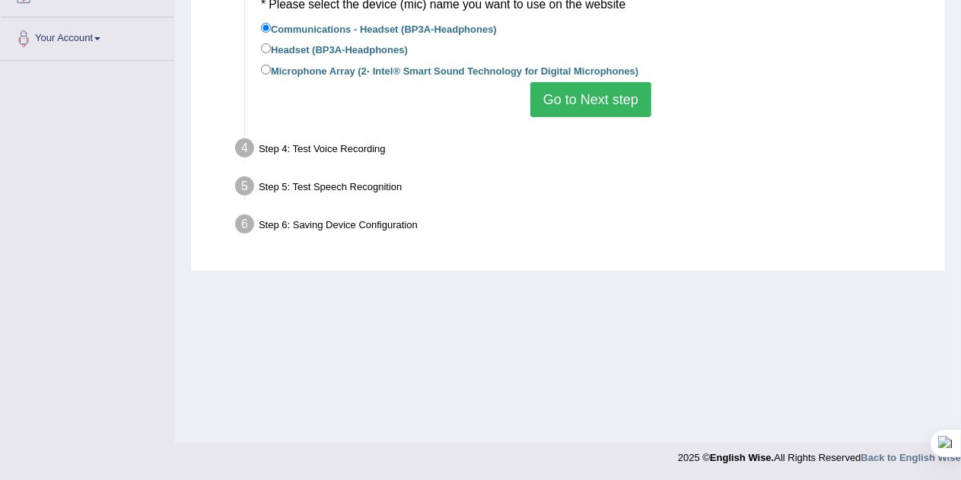
click at [584, 94] on button "Go to Next step" at bounding box center [590, 99] width 121 height 35
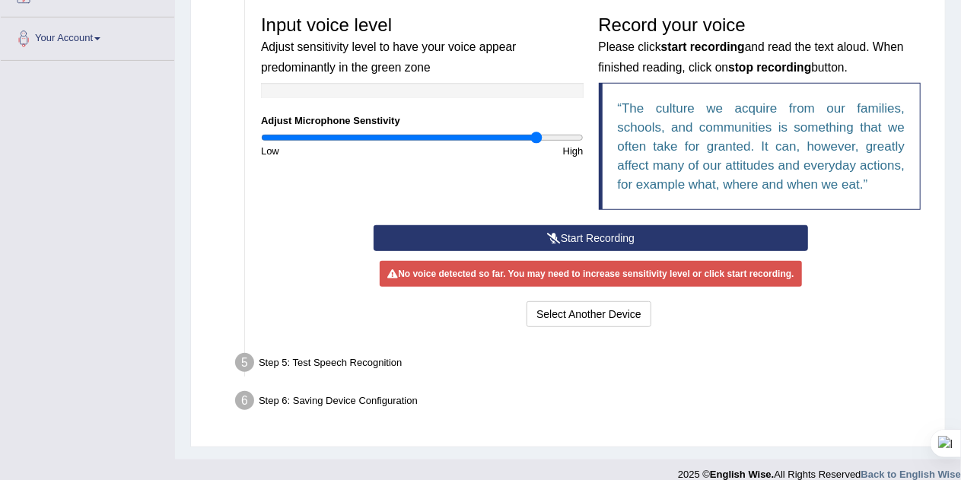
click at [369, 358] on div "Step 5: Test Speech Recognition" at bounding box center [583, 365] width 710 height 33
click at [562, 234] on button "Start Recording" at bounding box center [591, 238] width 435 height 26
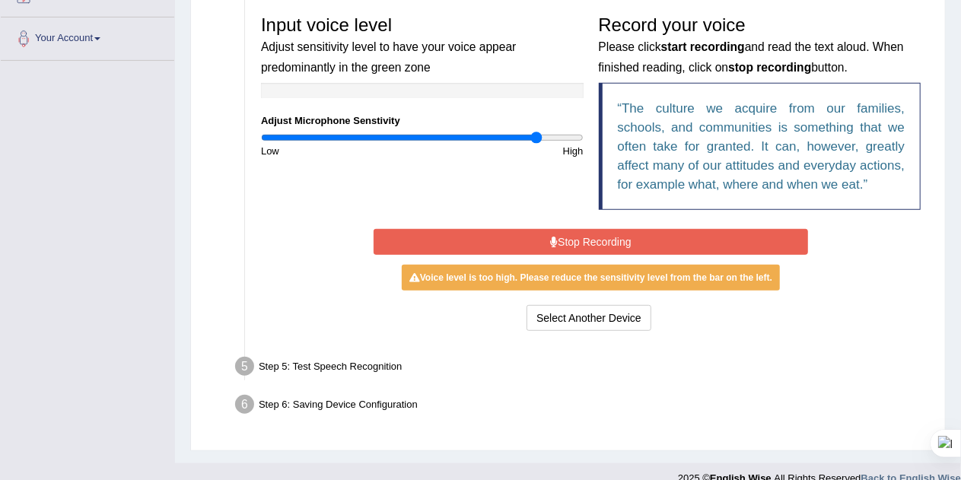
click at [562, 234] on button "Stop Recording" at bounding box center [591, 242] width 435 height 26
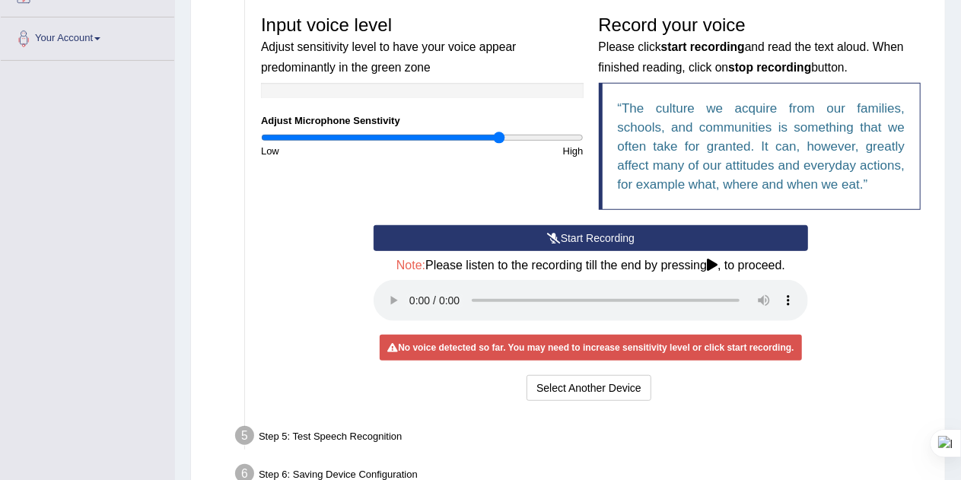
drag, startPoint x: 536, startPoint y: 139, endPoint x: 498, endPoint y: 145, distance: 38.5
type input "1.5"
click at [498, 144] on input "range" at bounding box center [422, 138] width 323 height 12
click at [612, 237] on button "Start Recording" at bounding box center [591, 238] width 435 height 26
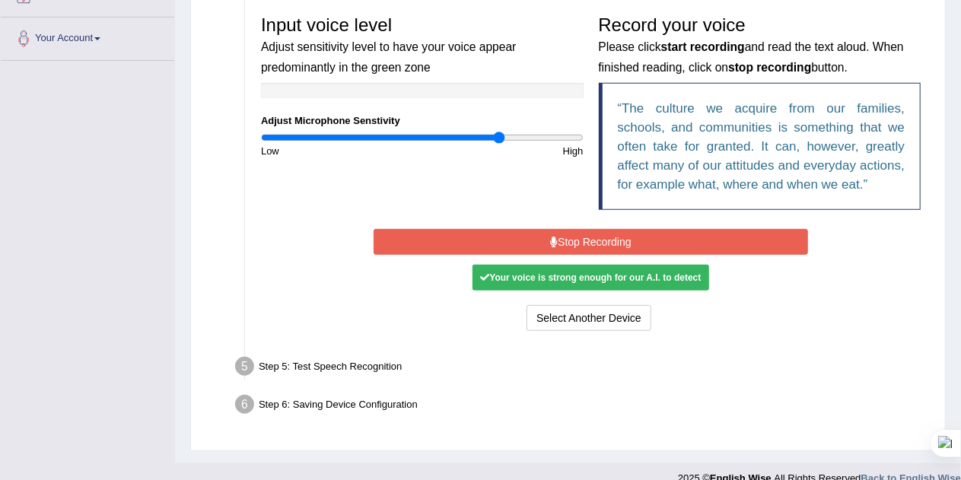
click at [612, 237] on button "Stop Recording" at bounding box center [591, 242] width 435 height 26
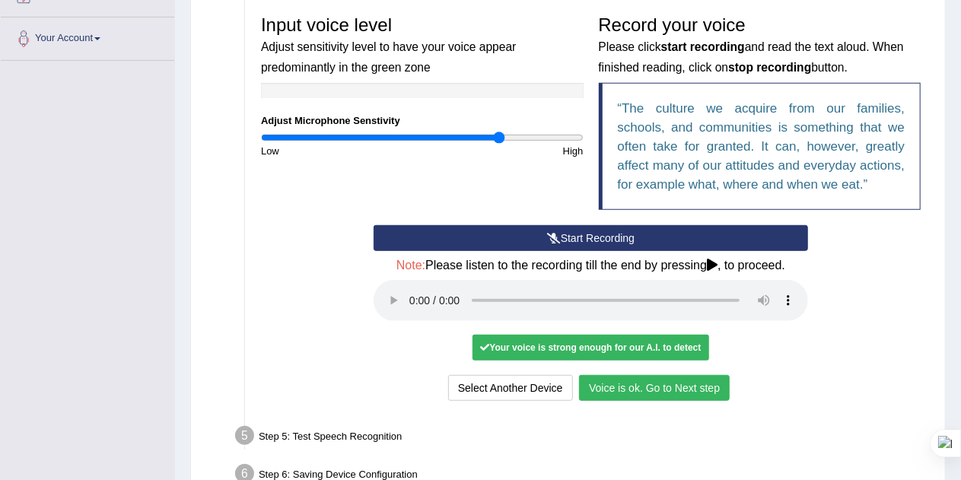
click at [638, 385] on button "Voice is ok. Go to Next step" at bounding box center [654, 388] width 151 height 26
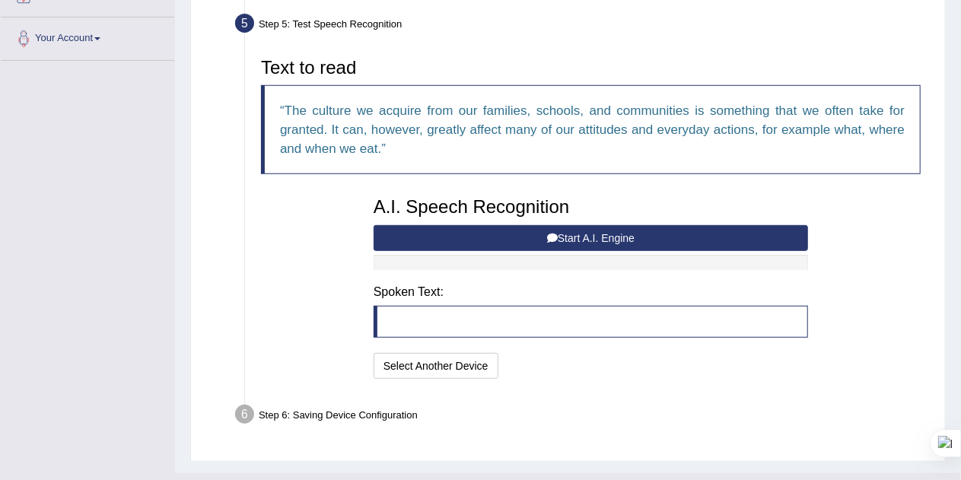
click at [492, 317] on blockquote at bounding box center [591, 322] width 435 height 32
click at [631, 238] on button "Start A.I. Engine" at bounding box center [591, 238] width 435 height 26
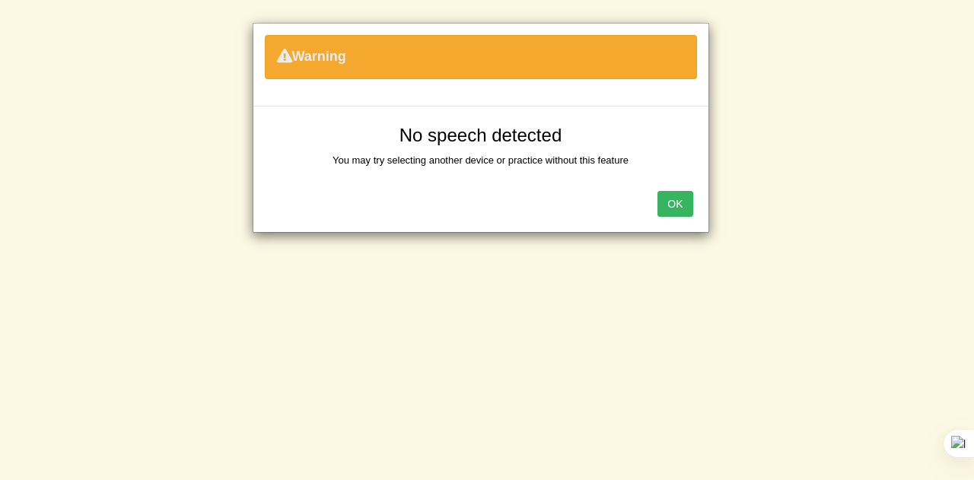
click at [671, 207] on button "OK" at bounding box center [674, 204] width 35 height 26
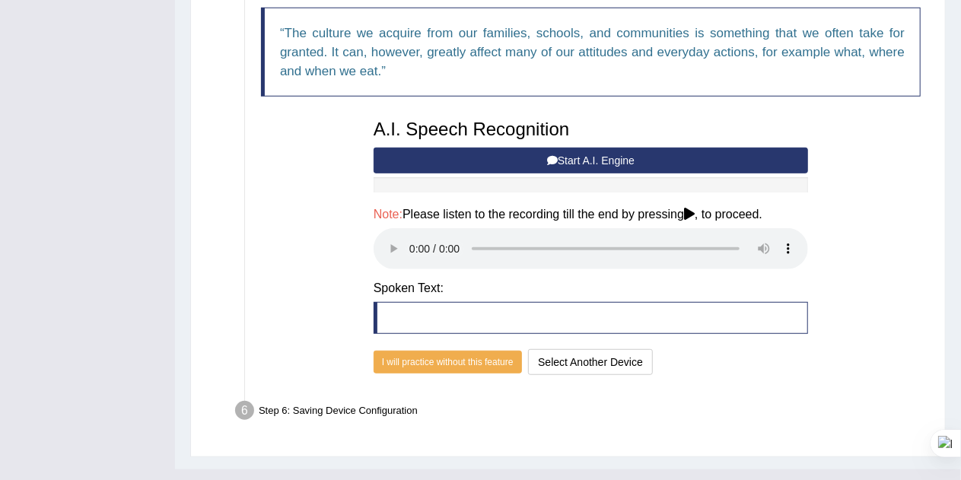
scroll to position [397, 0]
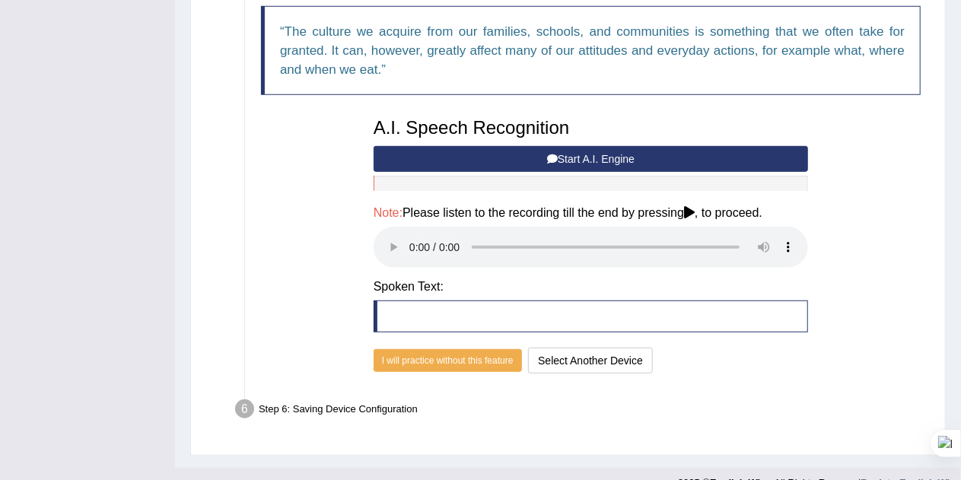
click at [528, 318] on blockquote at bounding box center [591, 317] width 435 height 32
click at [559, 311] on blockquote at bounding box center [591, 317] width 435 height 32
click at [536, 151] on button "Start A.I. Engine" at bounding box center [591, 159] width 435 height 26
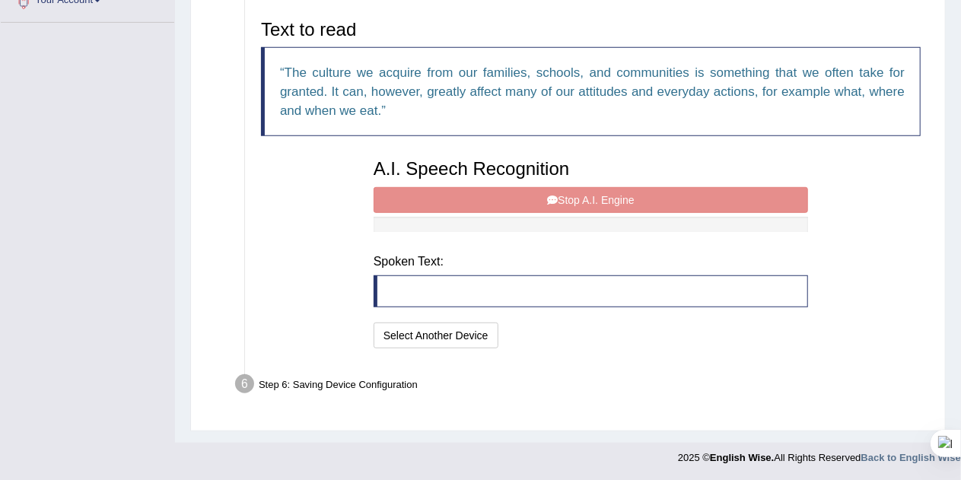
scroll to position [346, 0]
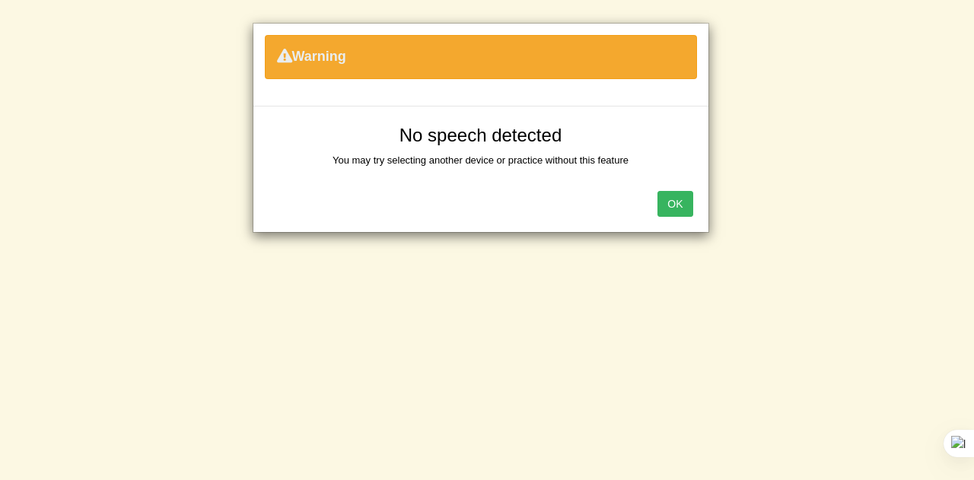
click at [672, 202] on button "OK" at bounding box center [674, 204] width 35 height 26
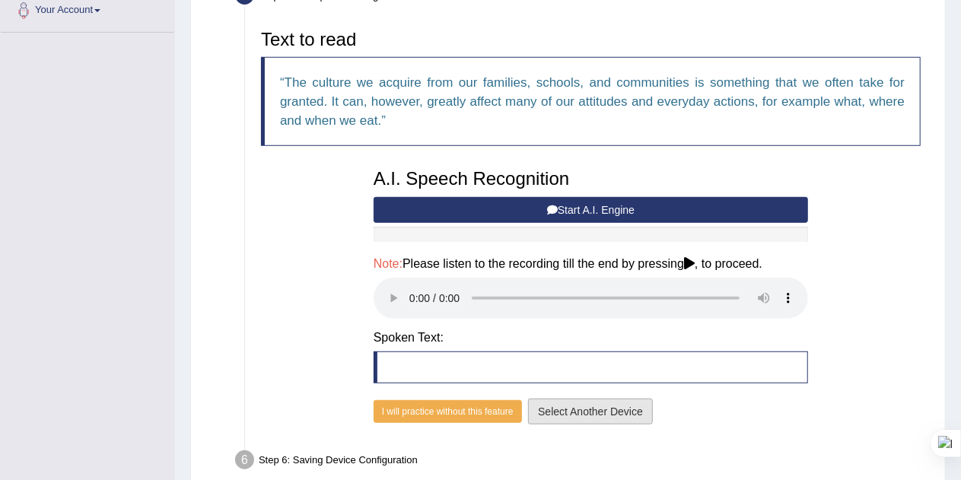
click at [566, 408] on button "Select Another Device" at bounding box center [590, 412] width 125 height 26
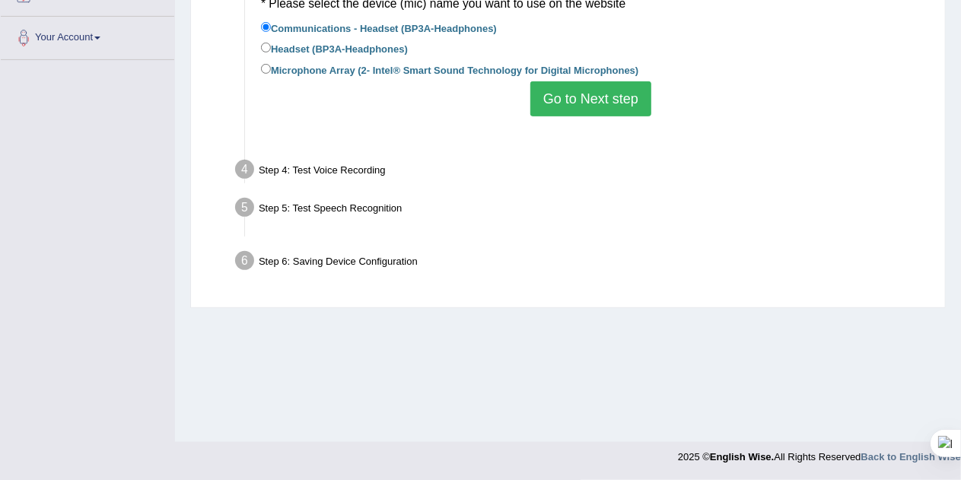
scroll to position [318, 0]
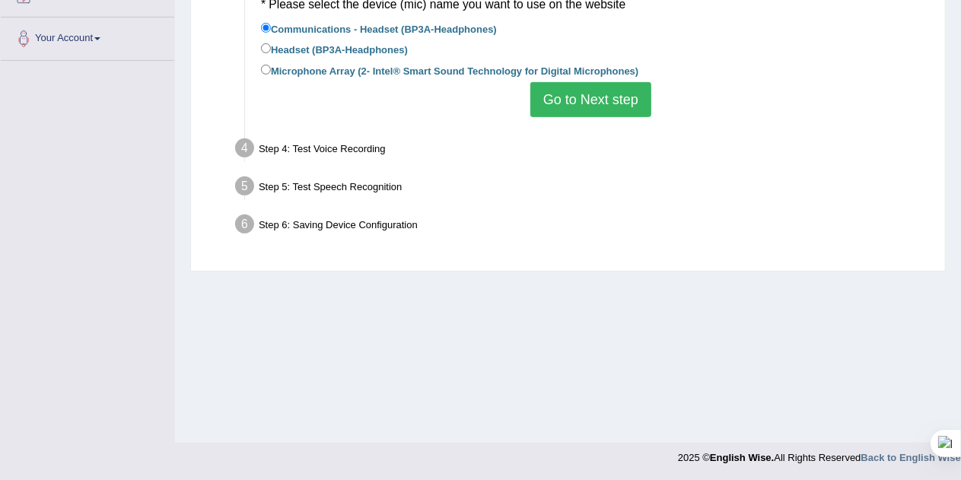
click at [333, 47] on label "Headset (BP3A-Headphones)" at bounding box center [334, 48] width 147 height 17
click at [271, 47] on input "Headset (BP3A-Headphones)" at bounding box center [266, 48] width 10 height 10
radio input "true"
click at [297, 66] on label "Microphone Array (2- Intel® Smart Sound Technology for Digital Microphones)" at bounding box center [449, 70] width 377 height 17
click at [271, 66] on input "Microphone Array (2- Intel® Smart Sound Technology for Digital Microphones)" at bounding box center [266, 70] width 10 height 10
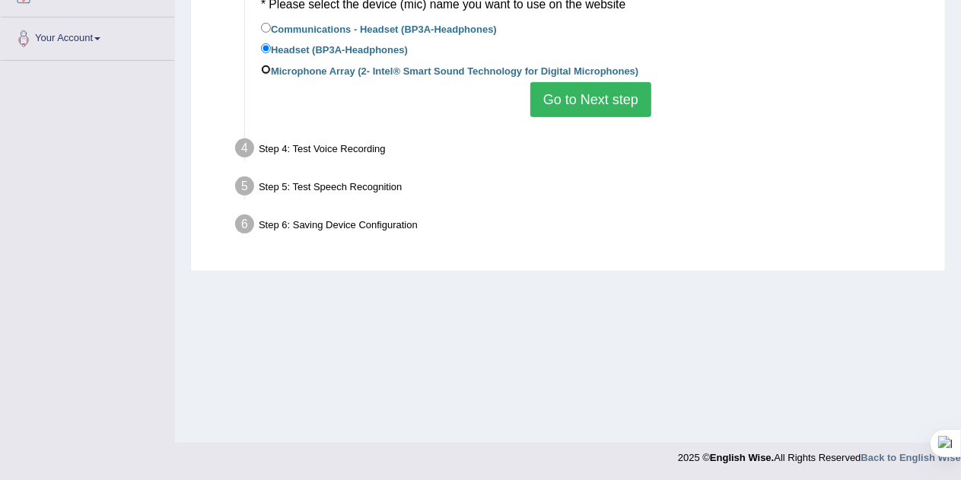
radio input "true"
click at [565, 100] on button "Go to Next step" at bounding box center [590, 99] width 121 height 35
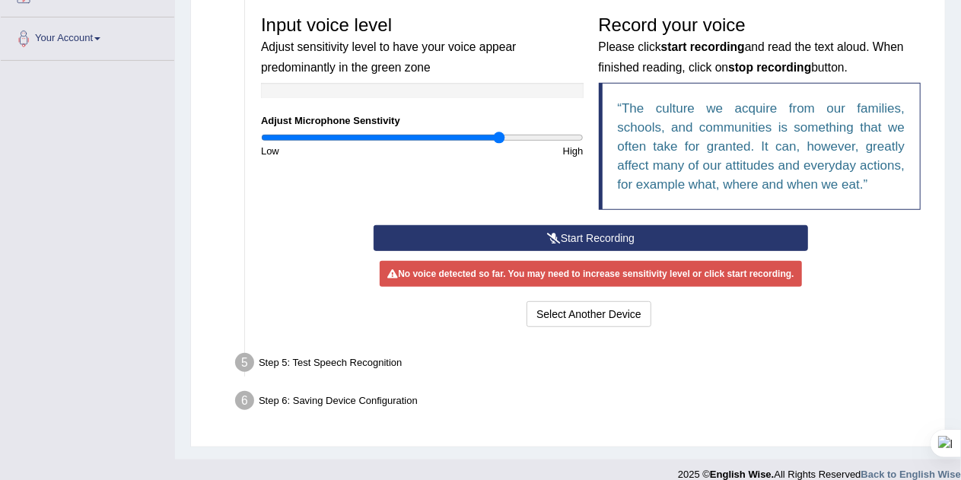
click at [566, 233] on button "Start Recording" at bounding box center [591, 238] width 435 height 26
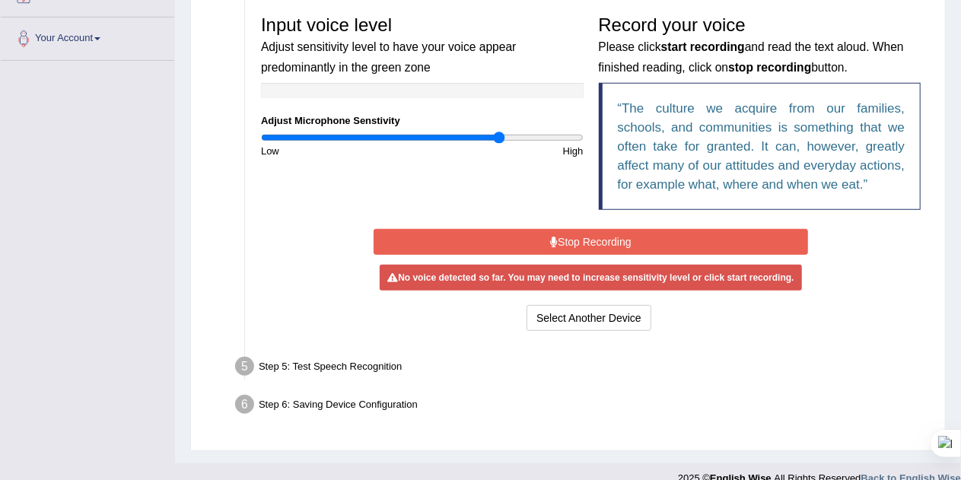
click at [575, 240] on button "Stop Recording" at bounding box center [591, 242] width 435 height 26
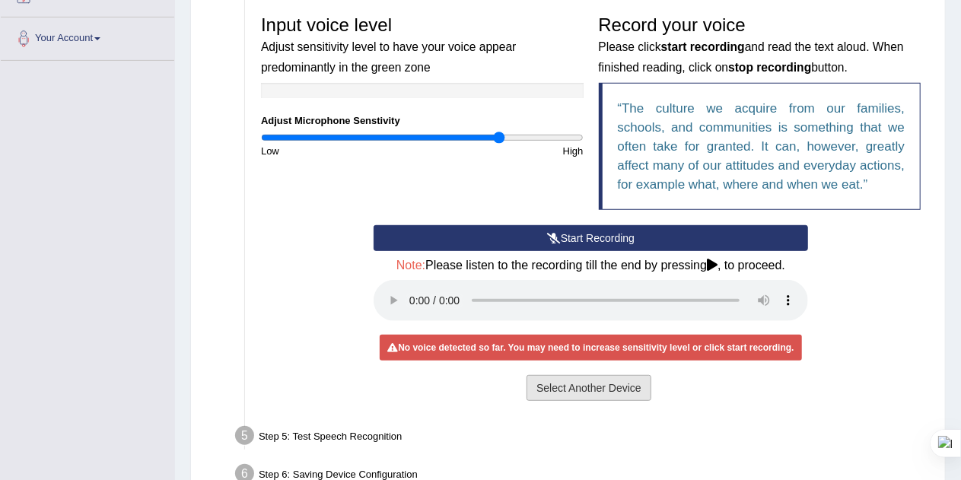
click at [576, 384] on button "Select Another Device" at bounding box center [589, 388] width 125 height 26
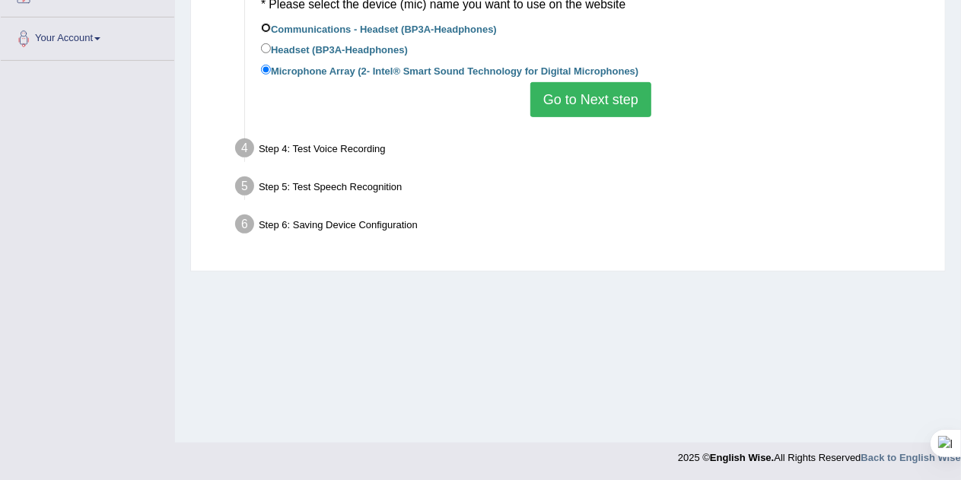
click at [265, 28] on input "Communications - Headset (BP3A-Headphones)" at bounding box center [266, 28] width 10 height 10
radio input "true"
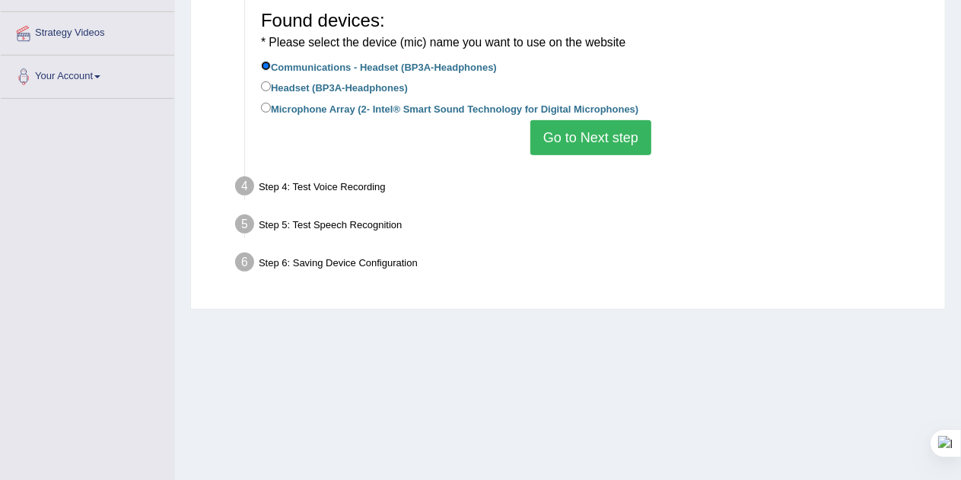
scroll to position [280, 0]
click at [379, 88] on label "Headset (BP3A-Headphones)" at bounding box center [334, 86] width 147 height 17
click at [271, 88] on input "Headset (BP3A-Headphones)" at bounding box center [266, 86] width 10 height 10
radio input "true"
click at [368, 65] on label "Communications - Headset (BP3A-Headphones)" at bounding box center [379, 66] width 236 height 17
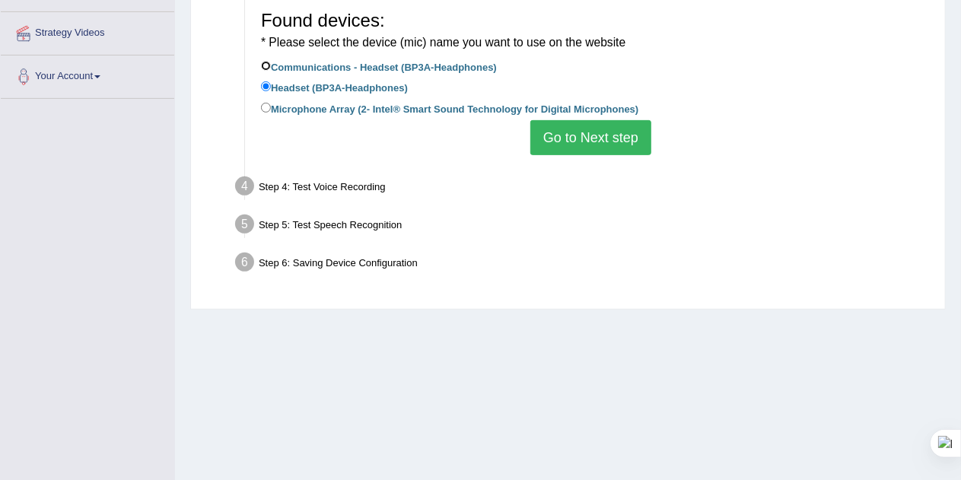
click at [271, 65] on input "Communications - Headset (BP3A-Headphones)" at bounding box center [266, 66] width 10 height 10
radio input "true"
click at [594, 136] on button "Go to Next step" at bounding box center [590, 137] width 121 height 35
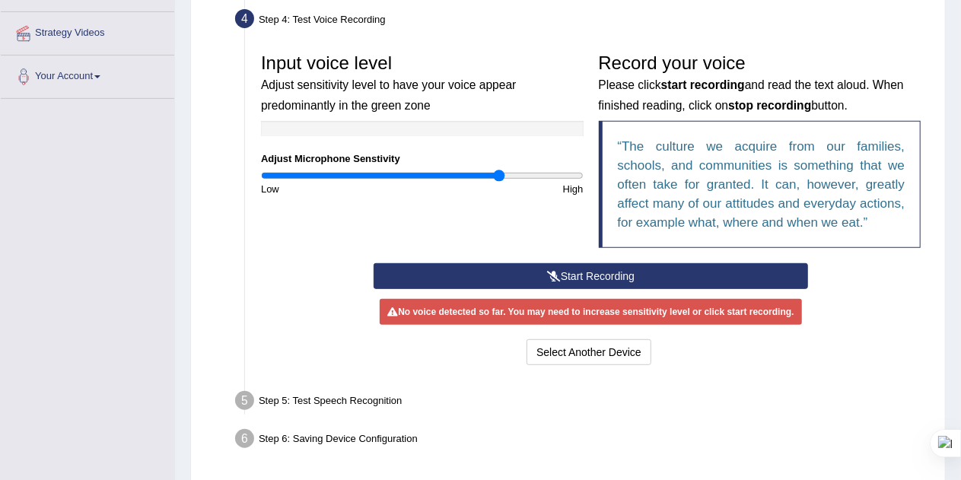
click at [565, 272] on button "Start Recording" at bounding box center [591, 276] width 435 height 26
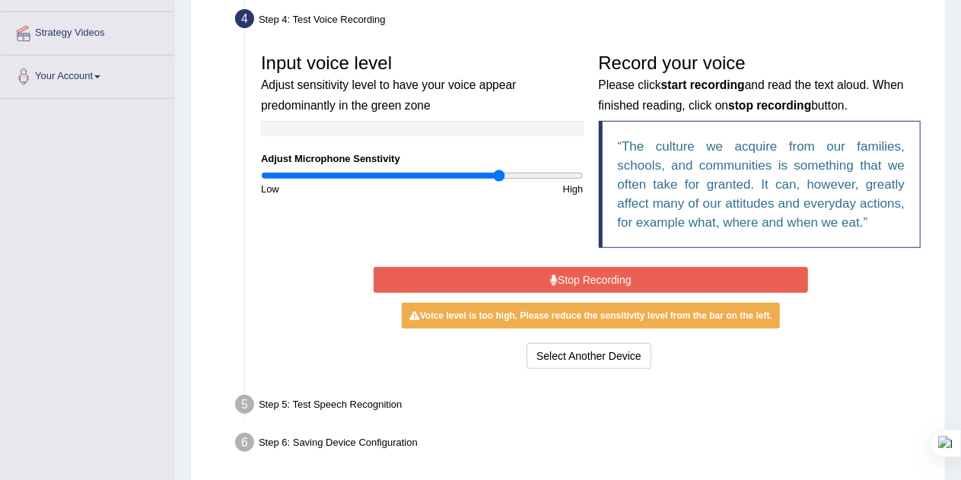
click at [546, 276] on button "Stop Recording" at bounding box center [591, 280] width 435 height 26
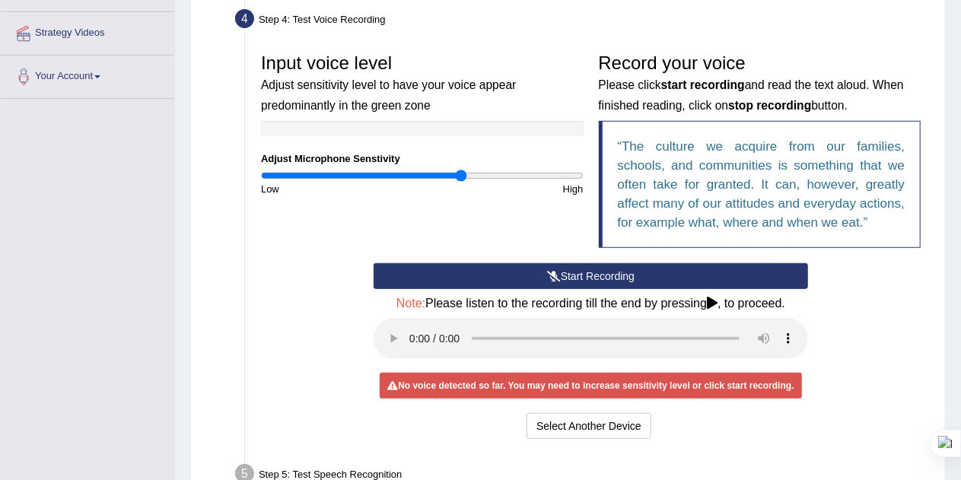
drag, startPoint x: 497, startPoint y: 176, endPoint x: 462, endPoint y: 177, distance: 35.0
type input "1.26"
click at [462, 177] on input "range" at bounding box center [422, 176] width 323 height 12
click at [524, 280] on button "Start Recording" at bounding box center [591, 276] width 435 height 26
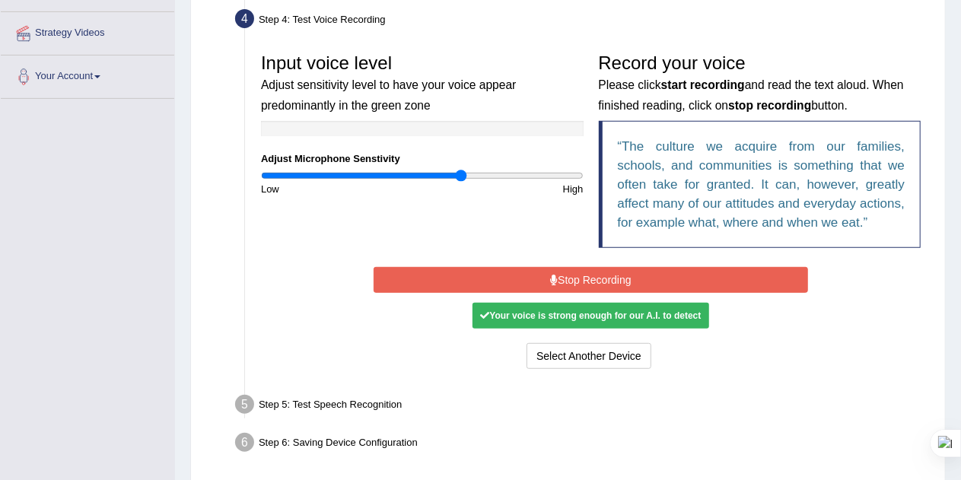
click at [524, 280] on button "Stop Recording" at bounding box center [591, 280] width 435 height 26
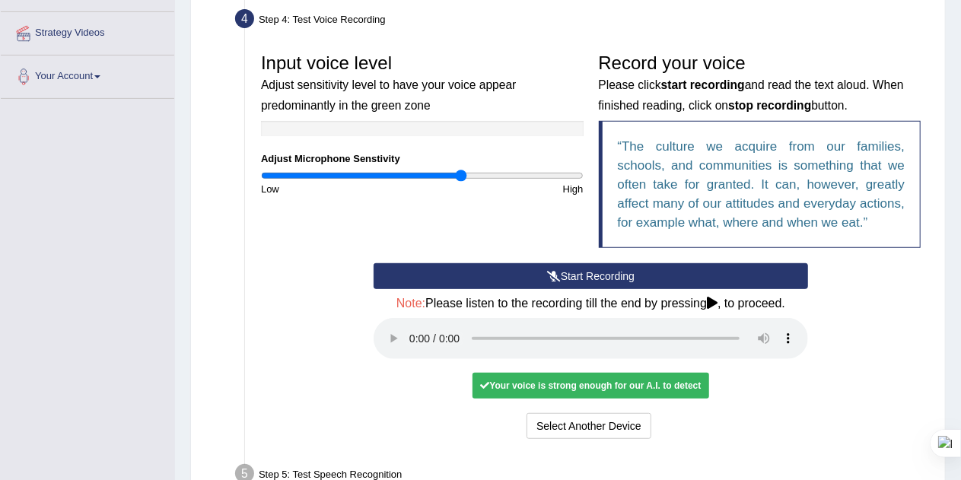
click at [524, 280] on button "Start Recording" at bounding box center [591, 276] width 435 height 26
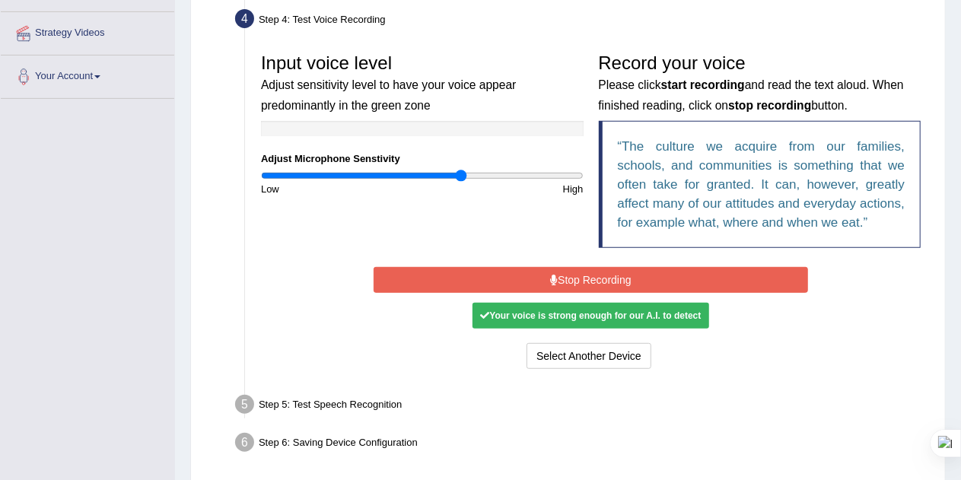
click at [524, 280] on button "Stop Recording" at bounding box center [591, 280] width 435 height 26
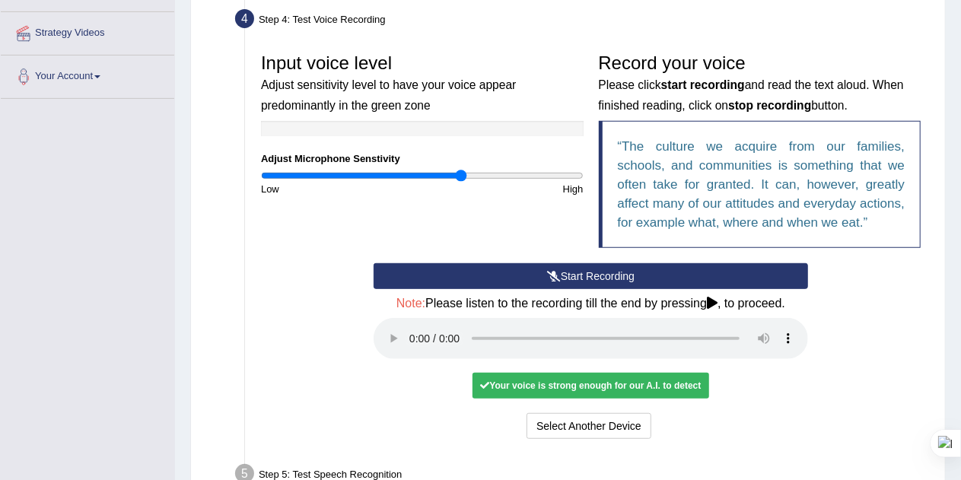
click at [529, 389] on div "Your voice is strong enough for our A.I. to detect" at bounding box center [591, 386] width 236 height 26
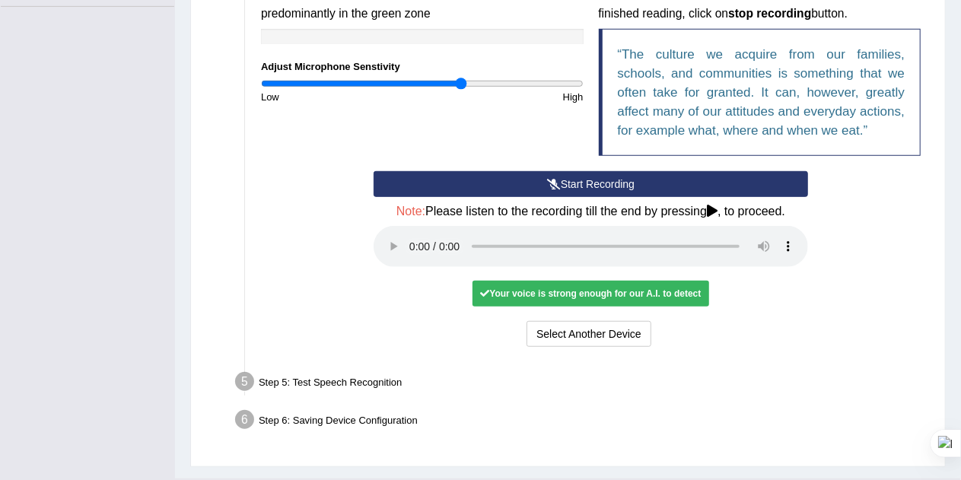
scroll to position [377, 0]
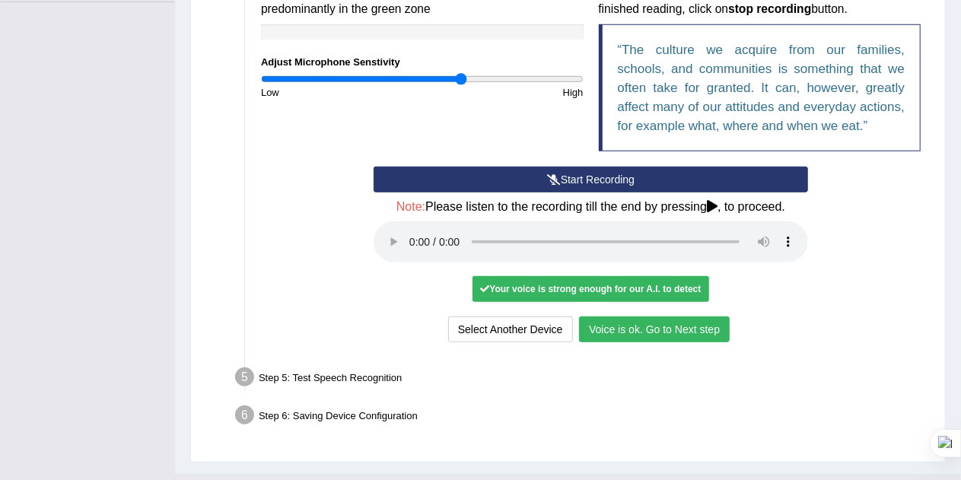
click at [667, 330] on button "Voice is ok. Go to Next step" at bounding box center [654, 330] width 151 height 26
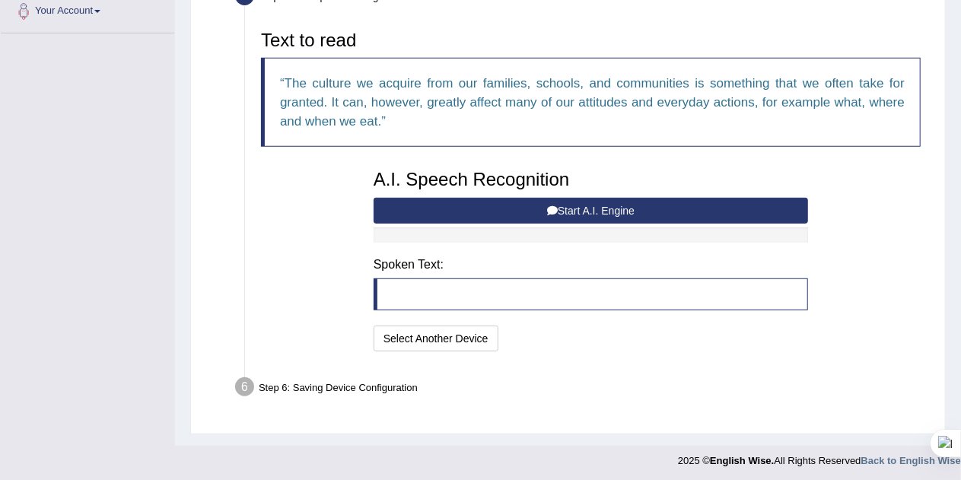
scroll to position [346, 0]
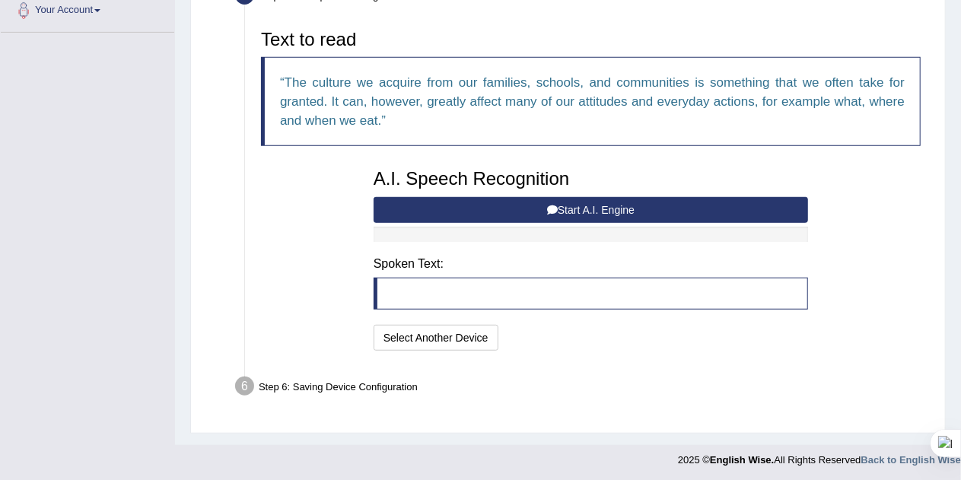
click at [513, 209] on button "Start A.I. Engine" at bounding box center [591, 210] width 435 height 26
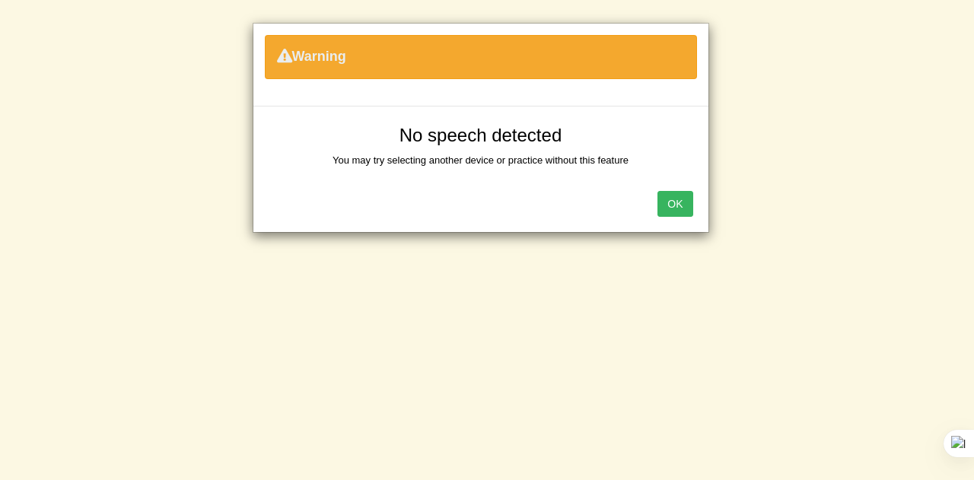
click at [670, 203] on button "OK" at bounding box center [674, 204] width 35 height 26
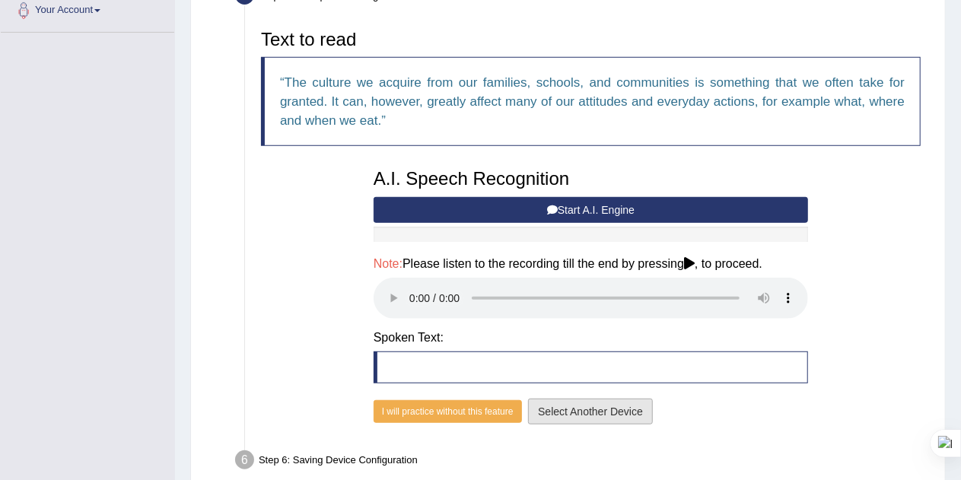
click at [610, 400] on button "Select Another Device" at bounding box center [590, 412] width 125 height 26
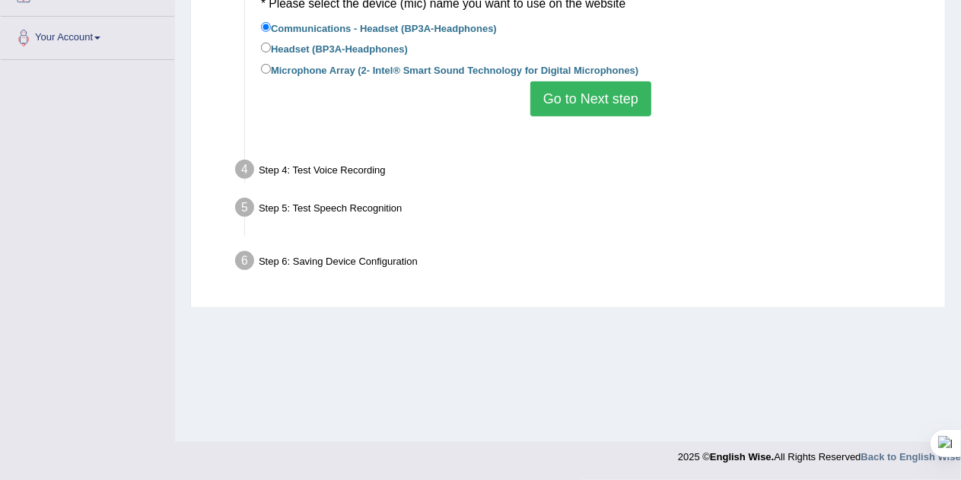
scroll to position [318, 0]
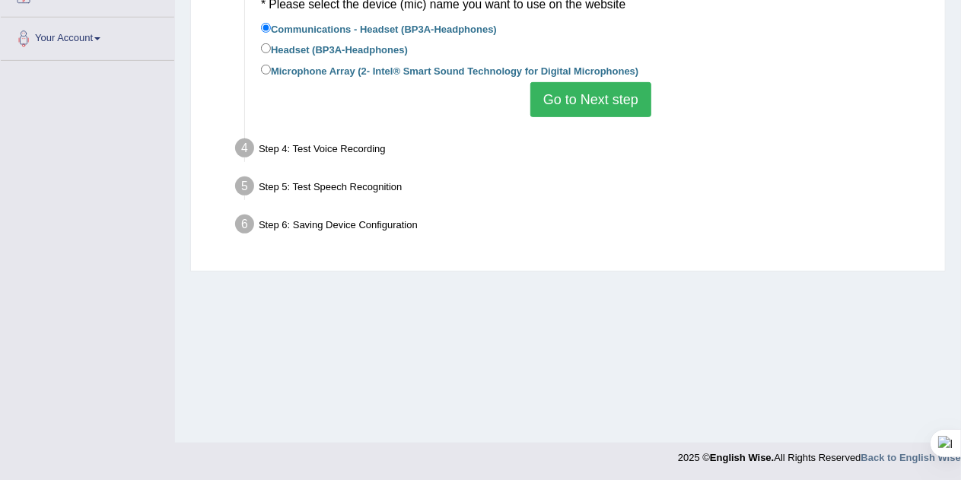
click at [331, 226] on div "Step 6: Saving Device Configuration" at bounding box center [583, 226] width 710 height 33
click at [290, 65] on label "Microphone Array (2- Intel® Smart Sound Technology for Digital Microphones)" at bounding box center [449, 70] width 377 height 17
click at [271, 65] on input "Microphone Array (2- Intel® Smart Sound Technology for Digital Microphones)" at bounding box center [266, 70] width 10 height 10
radio input "true"
click at [586, 97] on button "Go to Next step" at bounding box center [590, 99] width 121 height 35
